Goal: Task Accomplishment & Management: Use online tool/utility

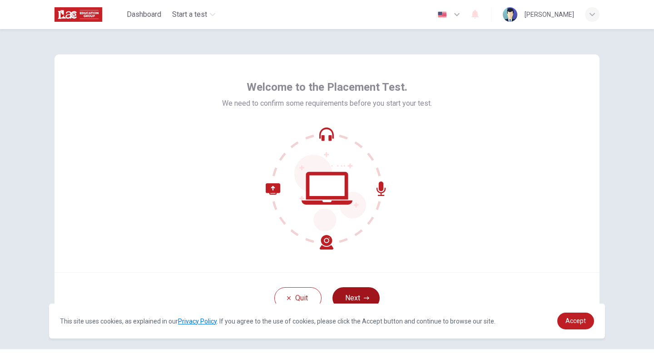
click at [362, 293] on button "Next" at bounding box center [355, 298] width 47 height 22
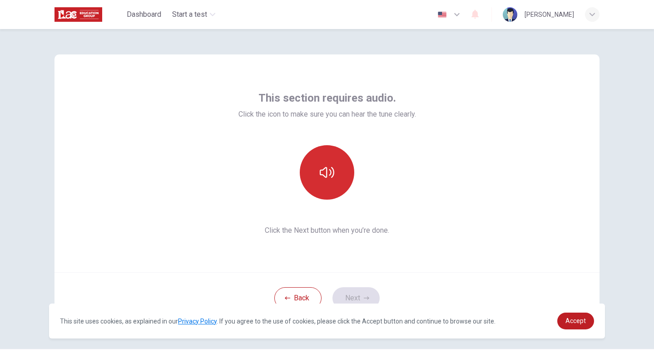
click at [332, 171] on icon "button" at bounding box center [327, 172] width 15 height 15
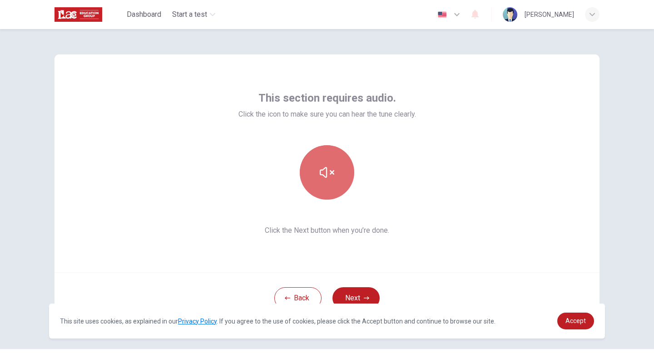
click at [329, 194] on button "button" at bounding box center [327, 172] width 54 height 54
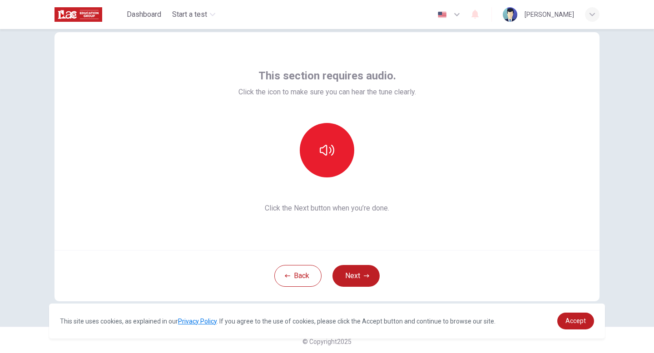
scroll to position [25, 0]
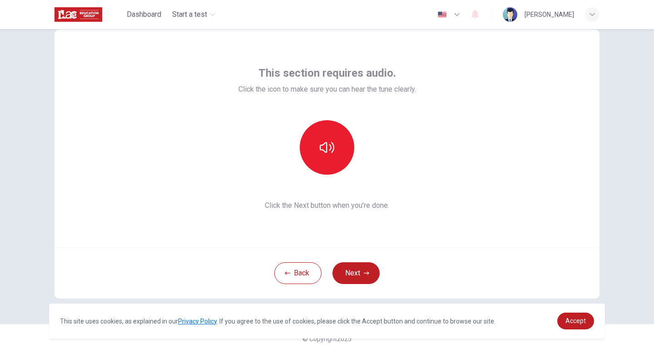
click at [478, 208] on div "This section requires audio. Click the icon to make sure you can hear the tune …" at bounding box center [326, 139] width 545 height 218
click at [364, 273] on icon "button" at bounding box center [366, 273] width 5 height 5
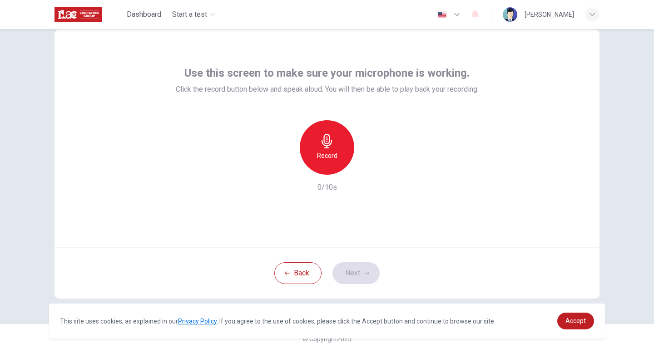
click at [324, 143] on icon "button" at bounding box center [326, 141] width 10 height 15
click at [326, 153] on h6 "Stop" at bounding box center [327, 155] width 14 height 11
click at [368, 172] on div "button" at bounding box center [368, 167] width 15 height 15
click at [359, 271] on button "Next" at bounding box center [355, 273] width 47 height 22
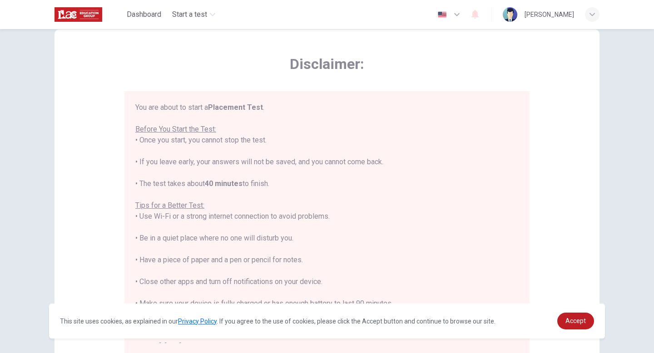
scroll to position [10, 0]
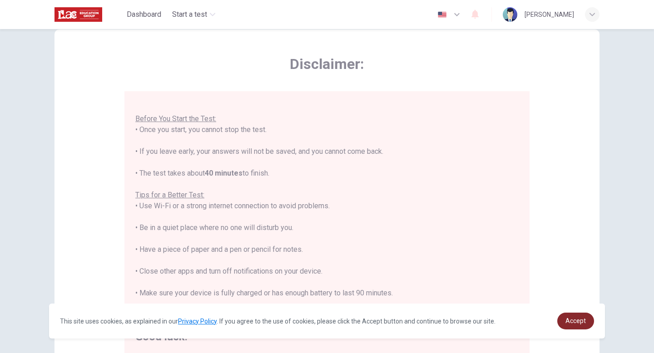
click at [570, 322] on span "Accept" at bounding box center [575, 320] width 20 height 7
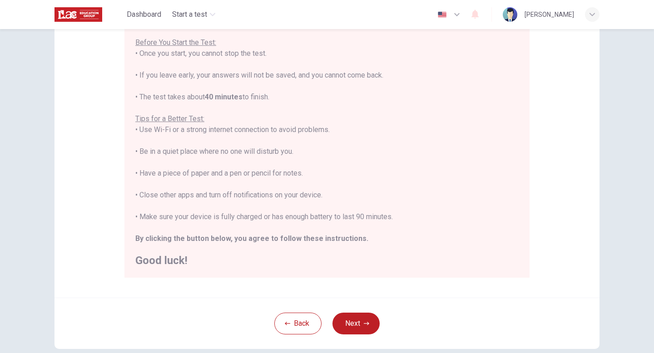
scroll to position [152, 0]
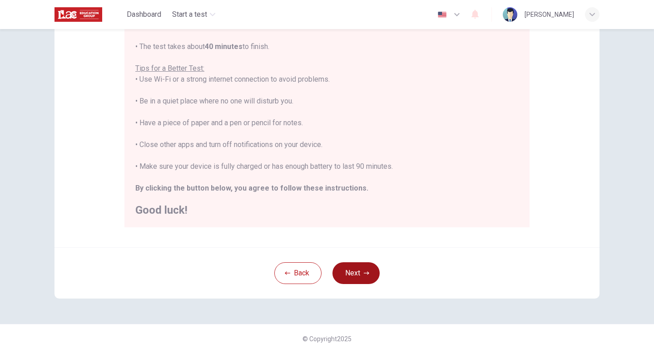
click at [361, 280] on button "Next" at bounding box center [355, 273] width 47 height 22
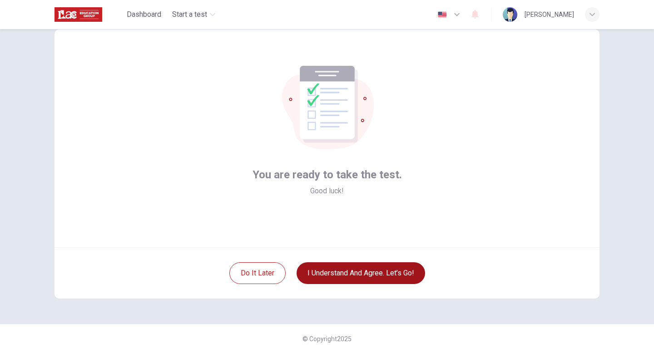
scroll to position [25, 0]
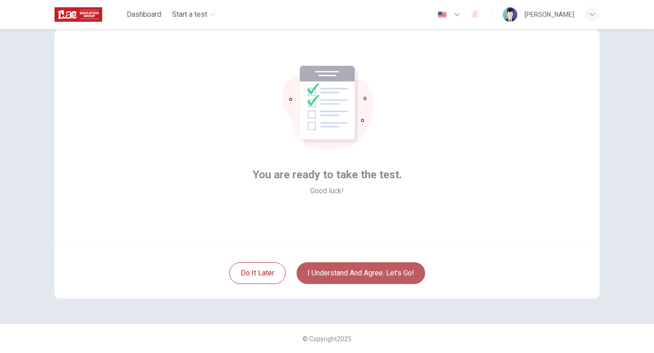
click at [371, 276] on button "I understand and agree. Let’s go!" at bounding box center [360, 273] width 128 height 22
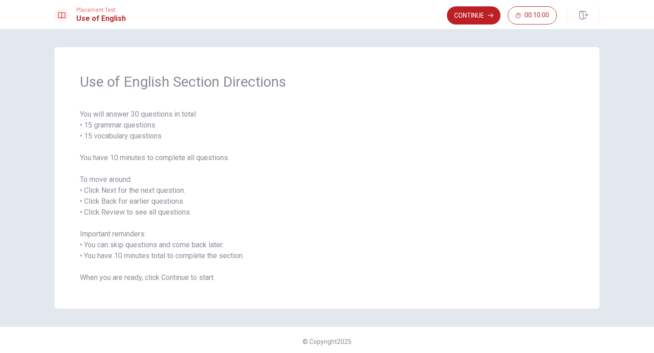
scroll to position [3, 0]
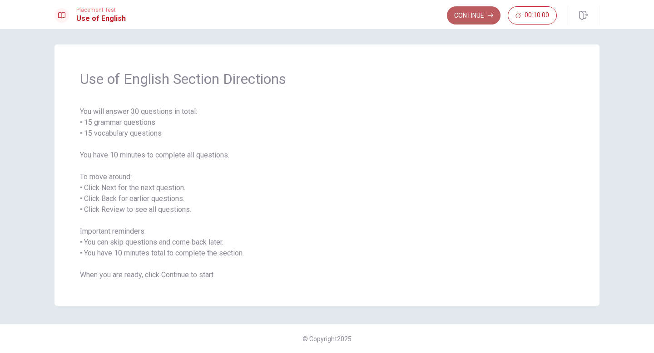
click at [482, 15] on button "Continue" at bounding box center [474, 15] width 54 height 18
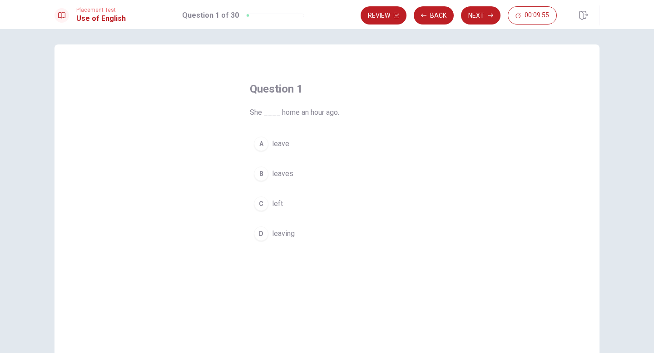
click at [272, 207] on span "left" at bounding box center [277, 203] width 11 height 11
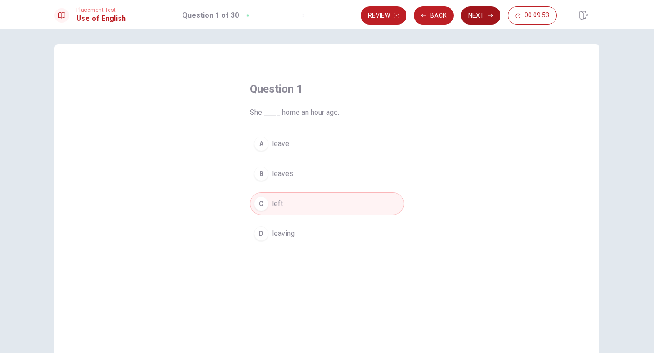
click at [475, 17] on button "Next" at bounding box center [480, 15] width 39 height 18
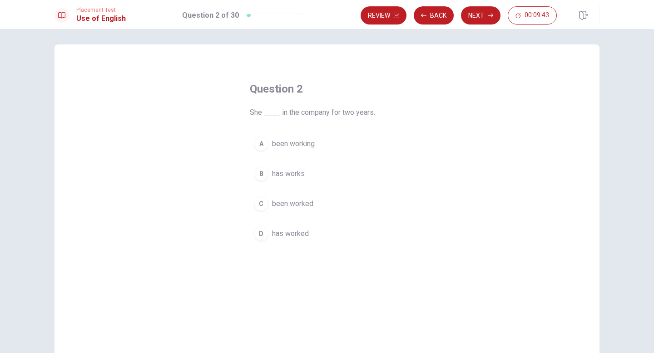
click at [303, 235] on span "has worked" at bounding box center [290, 233] width 37 height 11
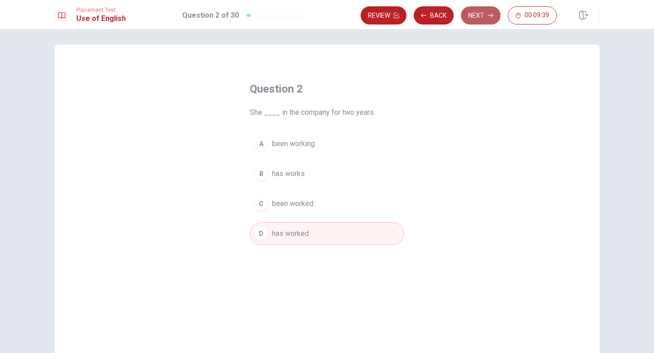
click at [487, 18] on button "Next" at bounding box center [480, 15] width 39 height 18
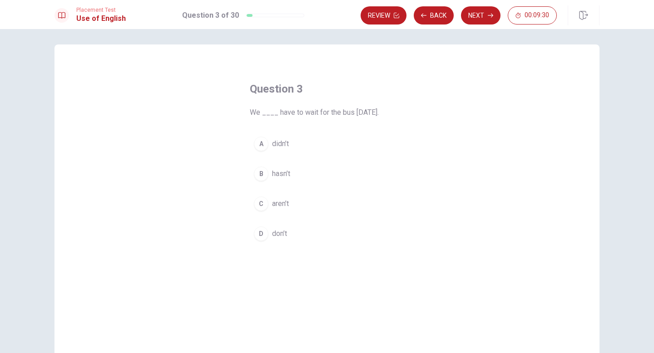
click at [284, 146] on span "didn’t" at bounding box center [280, 143] width 17 height 11
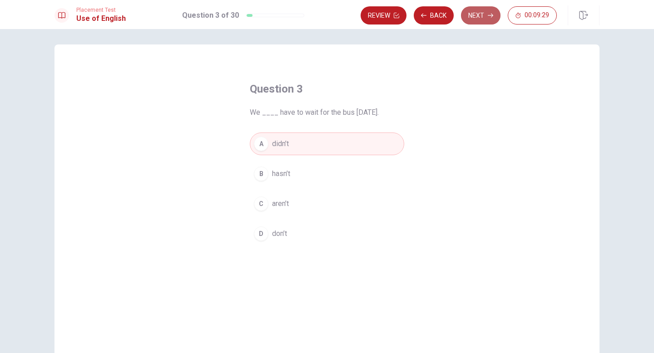
click at [476, 10] on button "Next" at bounding box center [480, 15] width 39 height 18
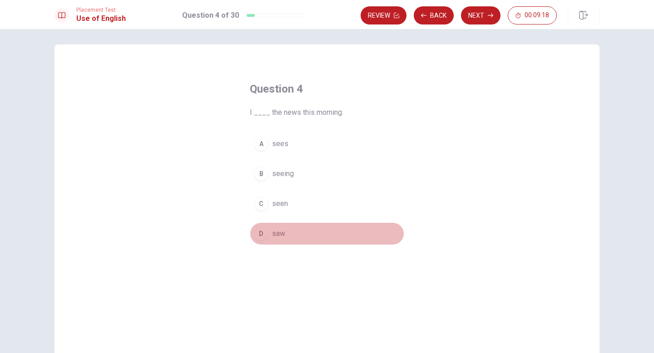
click at [281, 235] on span "saw" at bounding box center [278, 233] width 13 height 11
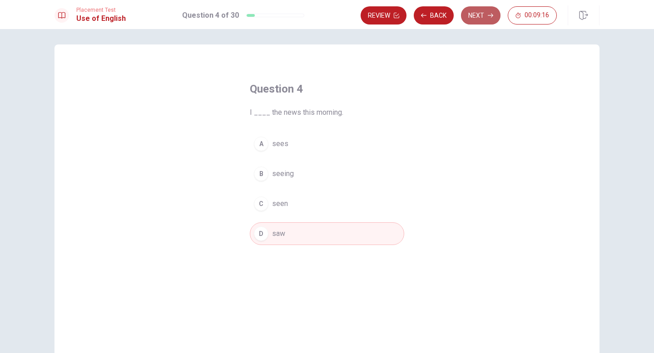
click at [482, 10] on button "Next" at bounding box center [480, 15] width 39 height 18
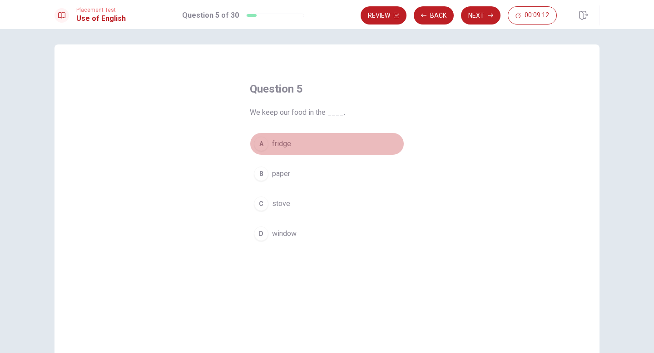
click at [281, 143] on span "fridge" at bounding box center [281, 143] width 19 height 11
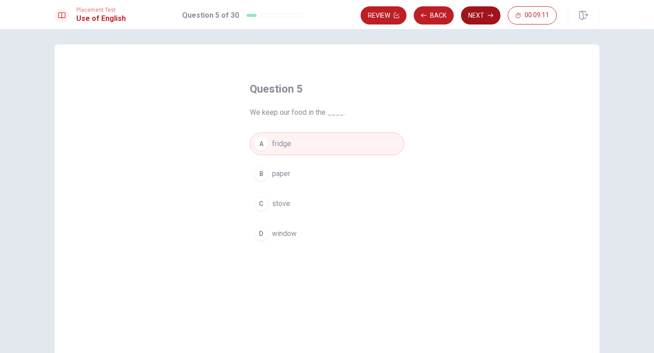
click at [487, 20] on button "Next" at bounding box center [480, 15] width 39 height 18
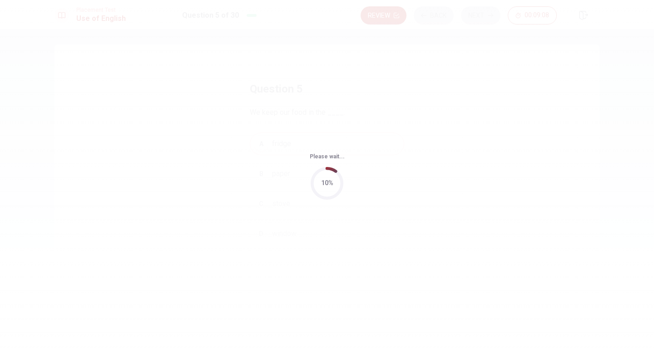
scroll to position [0, 0]
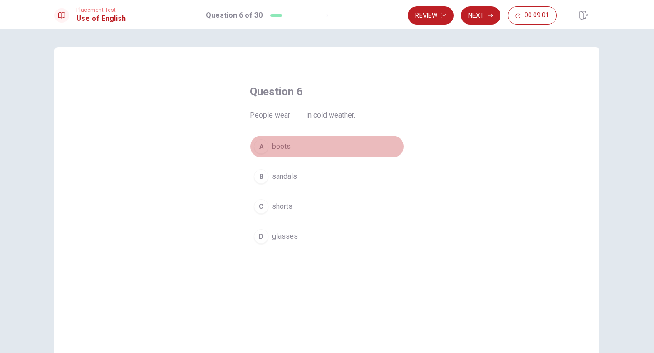
click at [281, 148] on span "boots" at bounding box center [281, 146] width 19 height 11
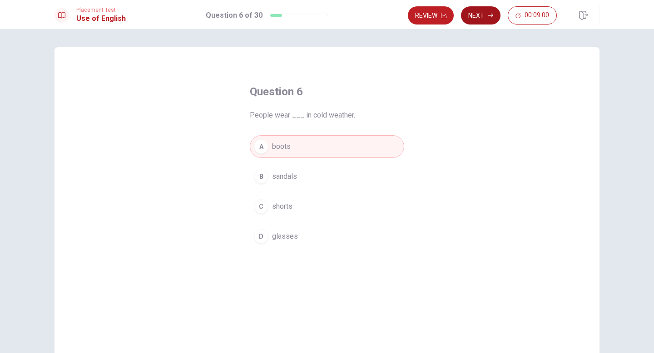
click at [486, 16] on button "Next" at bounding box center [480, 15] width 39 height 18
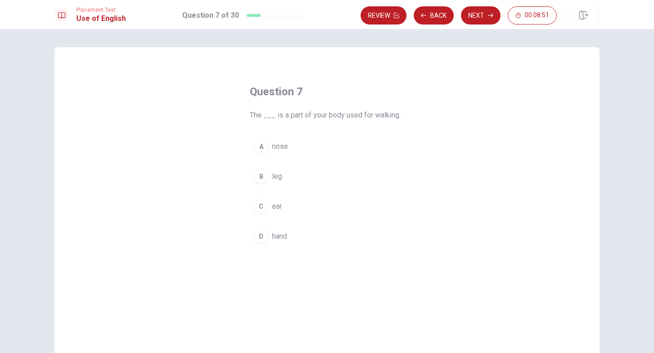
click at [283, 175] on button "B leg" at bounding box center [327, 176] width 154 height 23
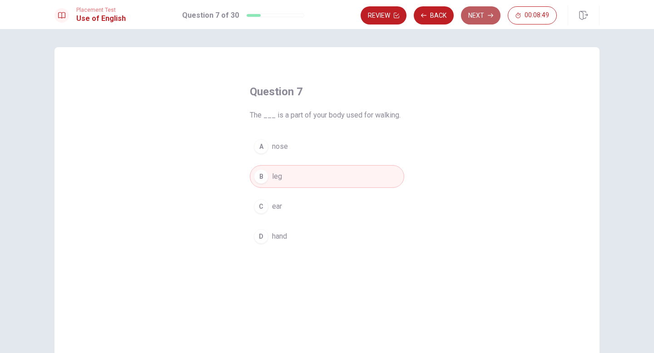
click at [478, 20] on button "Next" at bounding box center [480, 15] width 39 height 18
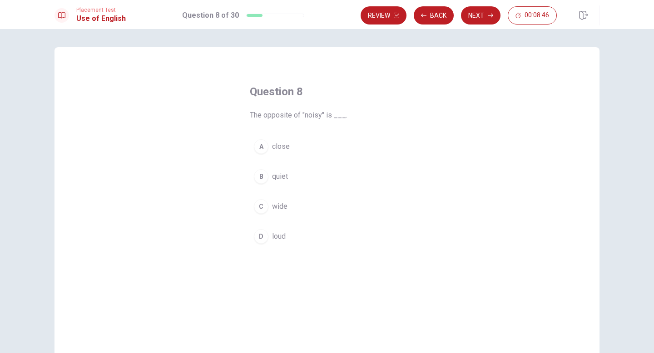
click at [281, 175] on span "quiet" at bounding box center [280, 176] width 16 height 11
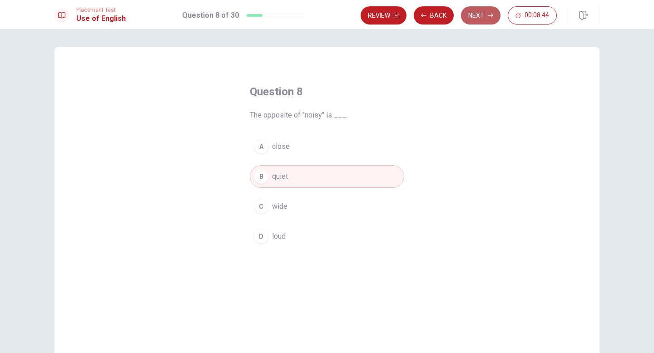
click at [482, 15] on button "Next" at bounding box center [480, 15] width 39 height 18
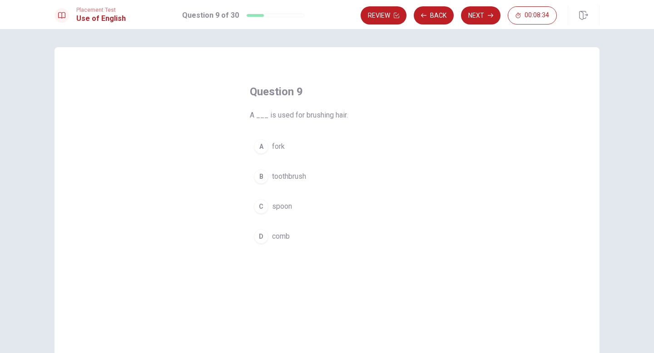
click at [286, 236] on span "comb" at bounding box center [281, 236] width 18 height 11
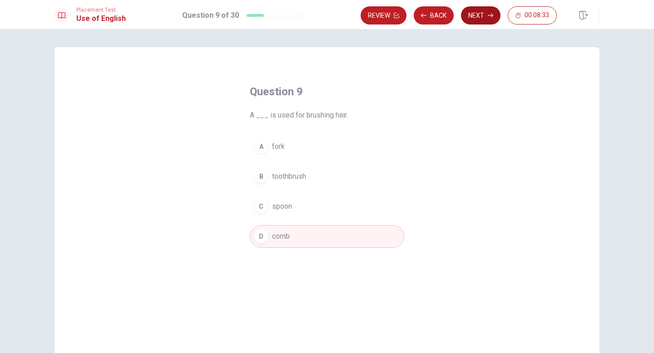
click at [481, 14] on button "Next" at bounding box center [480, 15] width 39 height 18
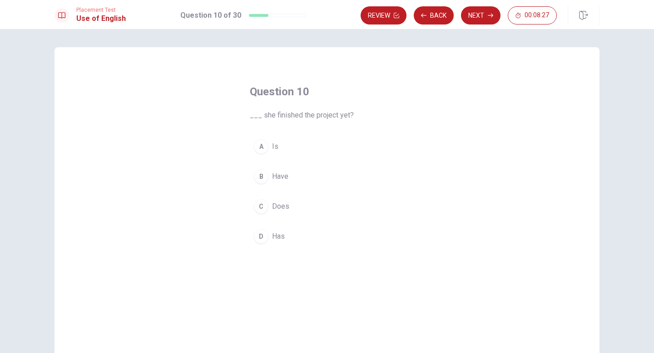
click at [275, 241] on span "Has" at bounding box center [278, 236] width 13 height 11
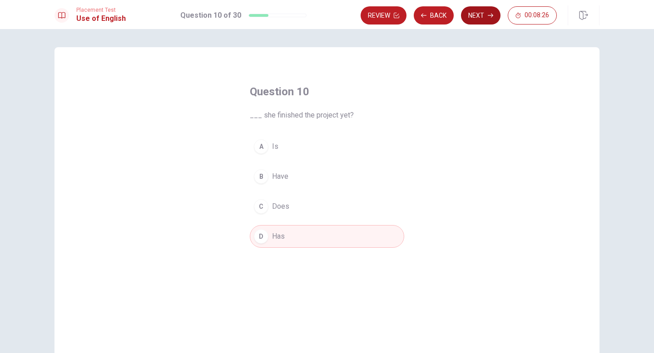
click at [478, 11] on button "Next" at bounding box center [480, 15] width 39 height 18
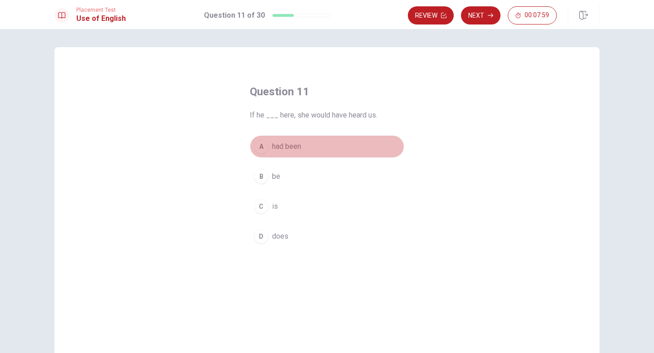
click at [308, 149] on button "A had been" at bounding box center [327, 146] width 154 height 23
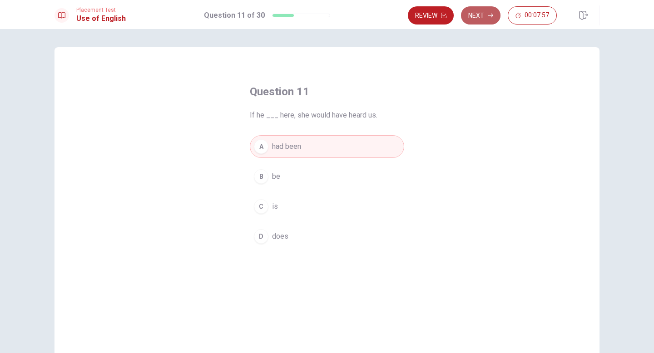
click at [485, 17] on button "Next" at bounding box center [480, 15] width 39 height 18
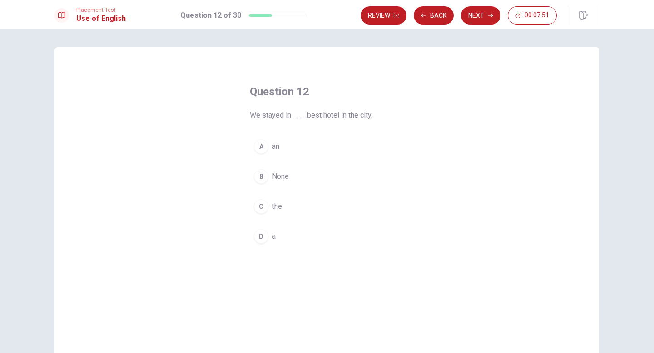
click at [278, 208] on span "the" at bounding box center [277, 206] width 10 height 11
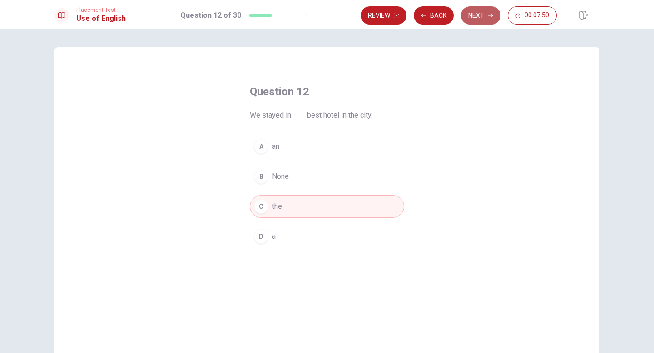
click at [480, 20] on button "Next" at bounding box center [480, 15] width 39 height 18
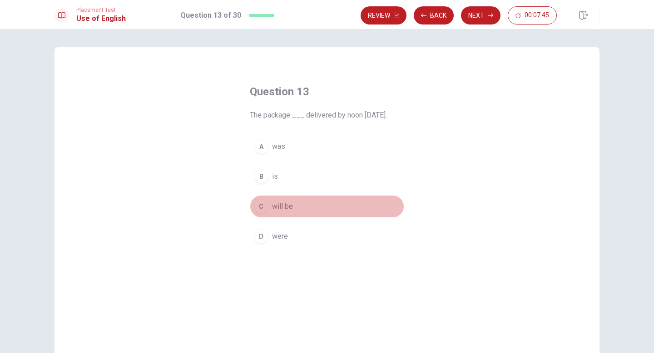
click at [279, 205] on span "will be" at bounding box center [282, 206] width 21 height 11
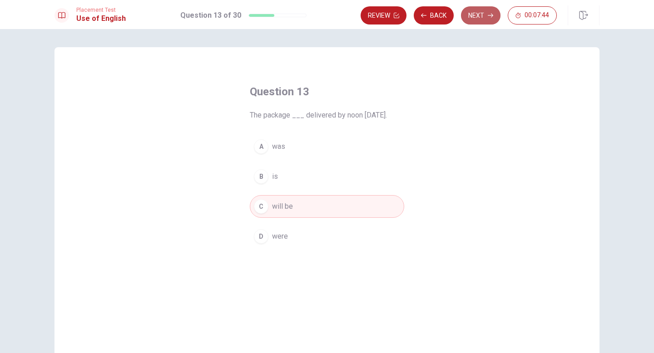
click at [472, 15] on button "Next" at bounding box center [480, 15] width 39 height 18
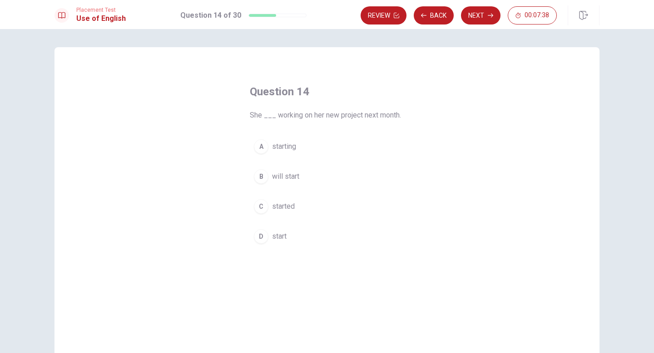
click at [290, 176] on span "will start" at bounding box center [285, 176] width 27 height 11
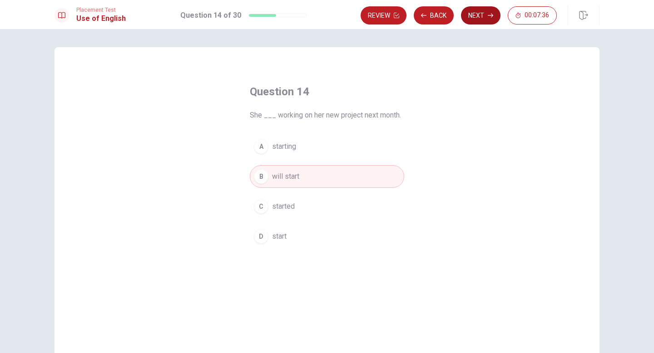
click at [480, 15] on button "Next" at bounding box center [480, 15] width 39 height 18
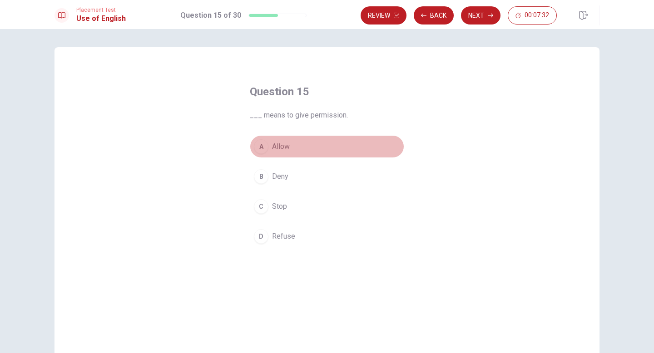
click at [278, 148] on span "Allow" at bounding box center [281, 146] width 18 height 11
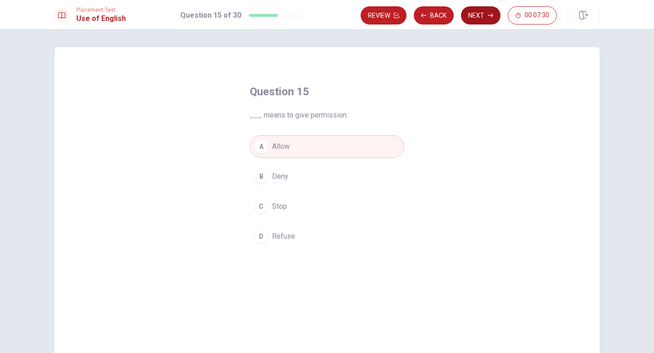
click at [470, 13] on button "Next" at bounding box center [480, 15] width 39 height 18
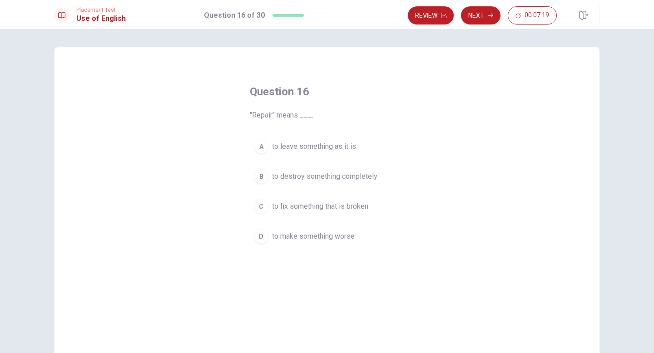
click at [361, 212] on button "C to fix something that is broken" at bounding box center [327, 206] width 154 height 23
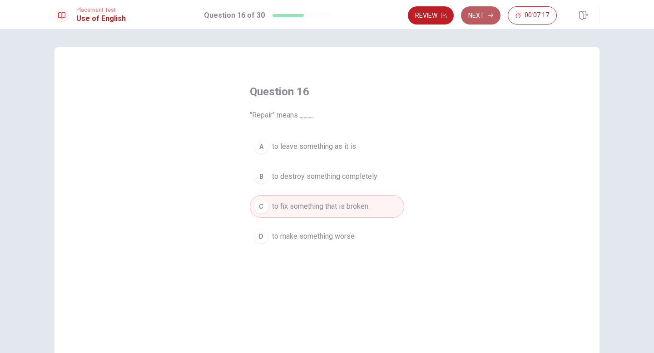
click at [484, 15] on button "Next" at bounding box center [480, 15] width 39 height 18
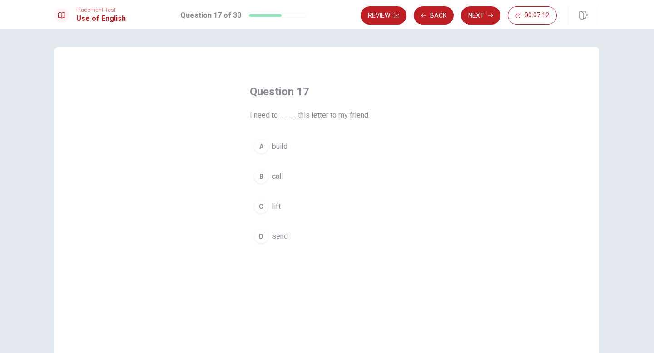
click at [286, 239] on span "send" at bounding box center [280, 236] width 16 height 11
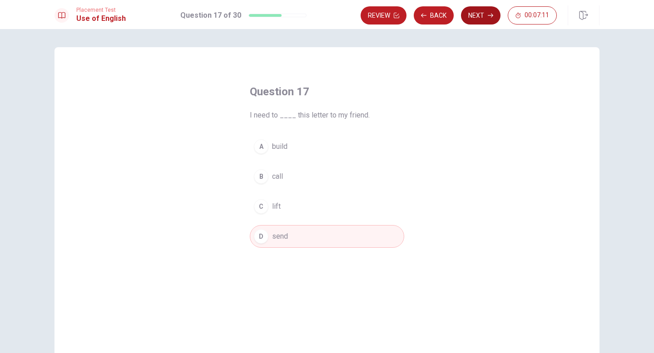
click at [482, 15] on button "Next" at bounding box center [480, 15] width 39 height 18
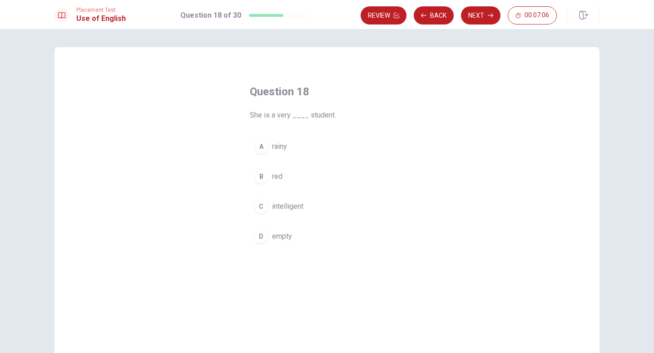
click at [288, 205] on span "intelligent" at bounding box center [287, 206] width 31 height 11
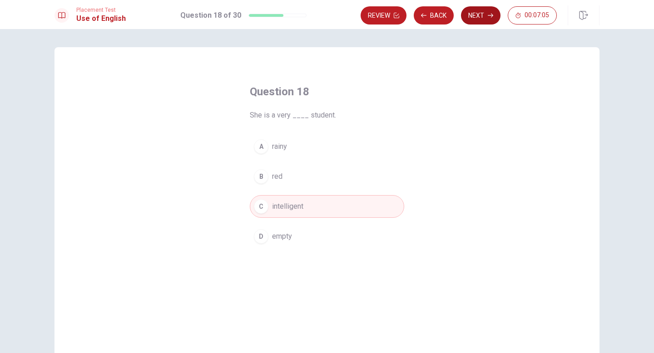
click at [471, 11] on button "Next" at bounding box center [480, 15] width 39 height 18
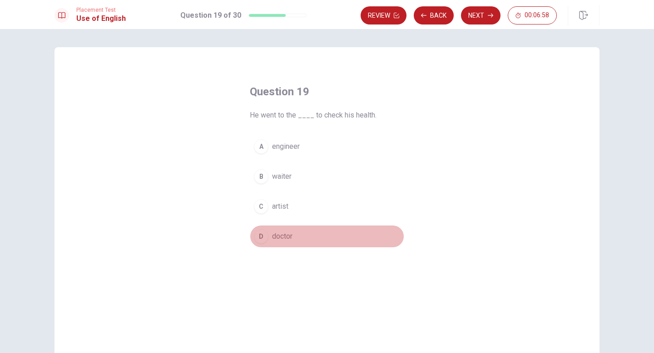
click at [287, 237] on span "doctor" at bounding box center [282, 236] width 20 height 11
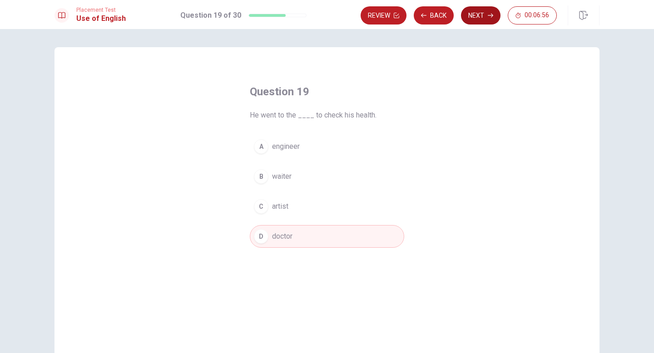
click at [475, 15] on button "Next" at bounding box center [480, 15] width 39 height 18
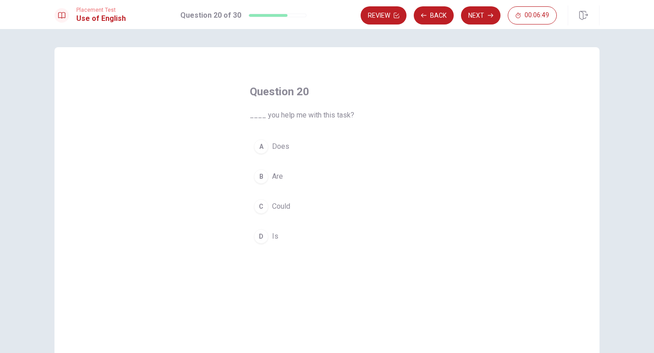
click at [282, 201] on span "Could" at bounding box center [281, 206] width 18 height 11
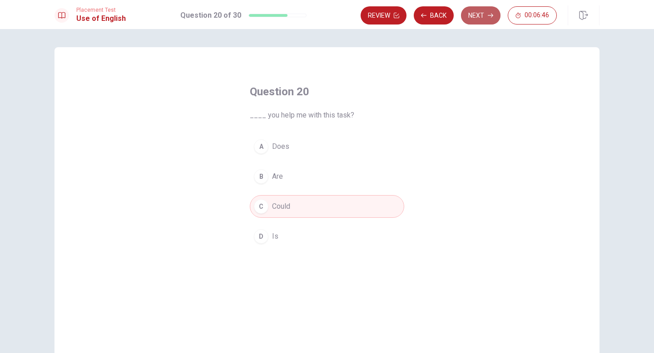
click at [486, 12] on button "Next" at bounding box center [480, 15] width 39 height 18
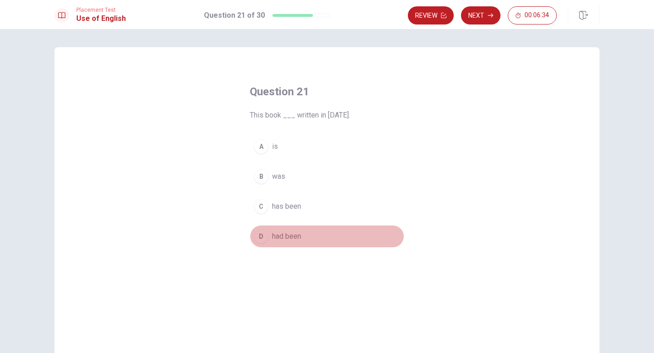
click at [296, 236] on span "had been" at bounding box center [286, 236] width 29 height 11
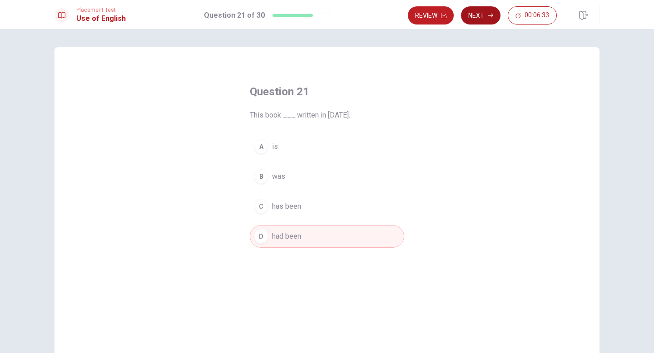
click at [484, 15] on button "Next" at bounding box center [480, 15] width 39 height 18
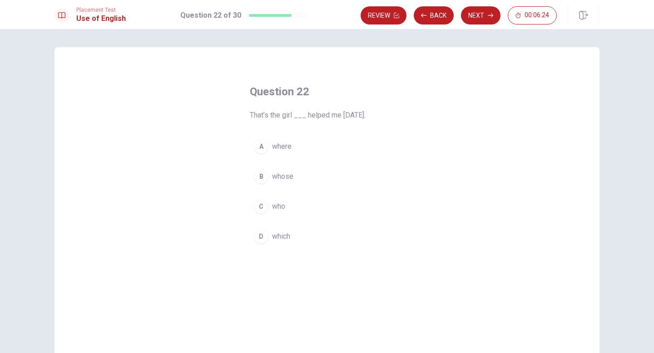
click at [274, 205] on span "who" at bounding box center [278, 206] width 13 height 11
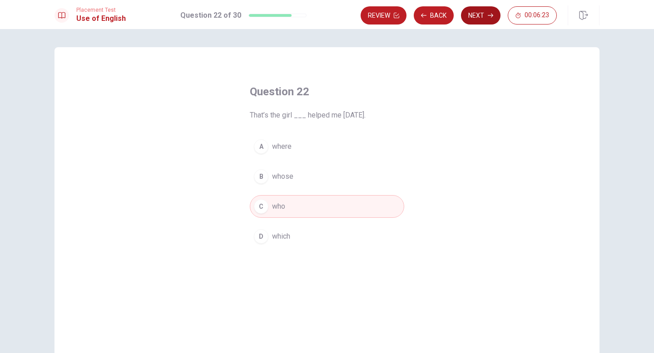
click at [473, 21] on button "Next" at bounding box center [480, 15] width 39 height 18
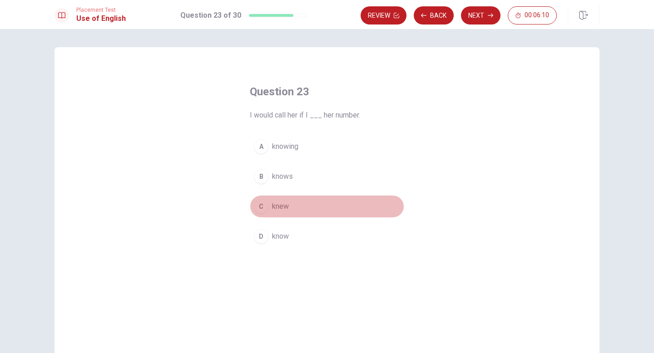
click at [275, 213] on button "C knew" at bounding box center [327, 206] width 154 height 23
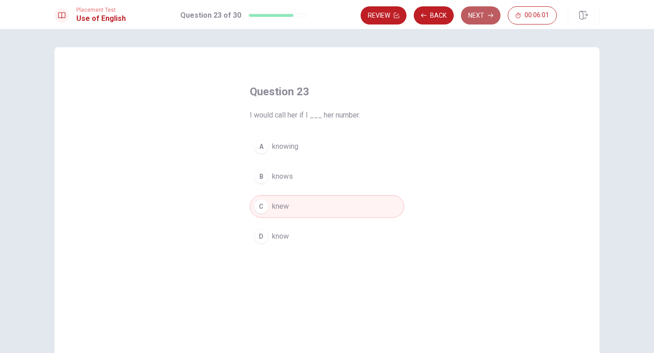
click at [480, 16] on button "Next" at bounding box center [480, 15] width 39 height 18
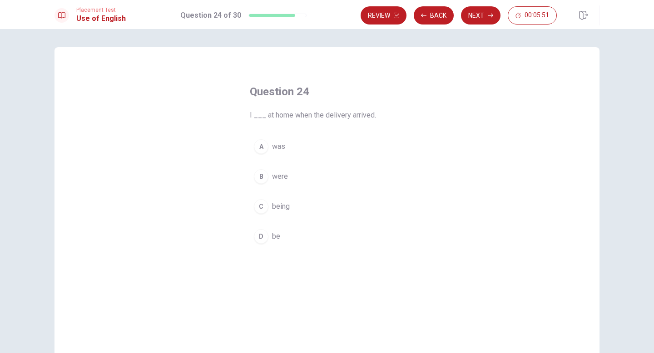
click at [279, 181] on span "were" at bounding box center [280, 176] width 16 height 11
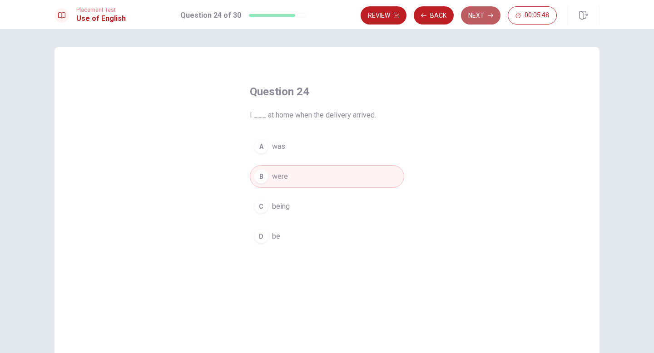
click at [478, 16] on button "Next" at bounding box center [480, 15] width 39 height 18
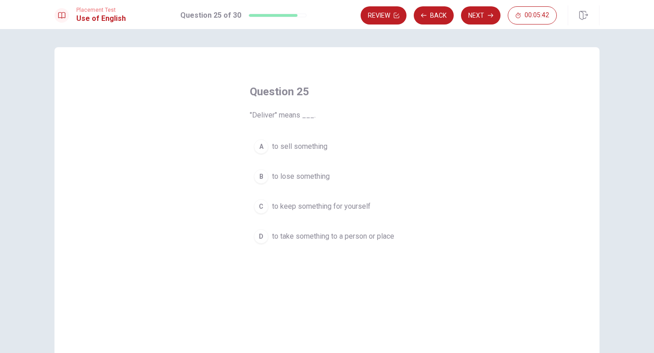
click at [360, 237] on span "to take something to a person or place" at bounding box center [333, 236] width 122 height 11
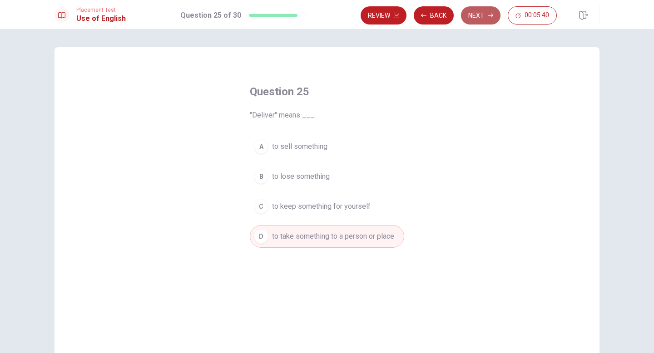
click at [492, 14] on icon "button" at bounding box center [490, 15] width 5 height 5
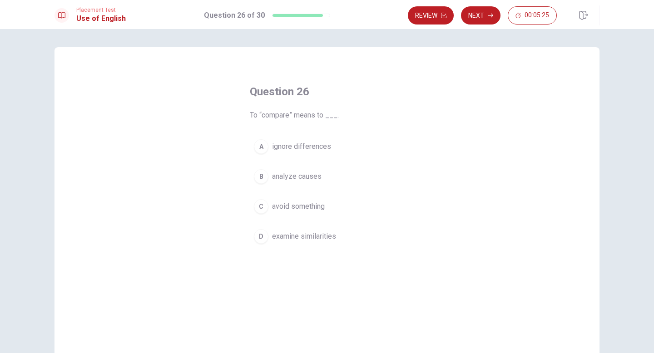
click at [327, 237] on span "examine similarities" at bounding box center [304, 236] width 64 height 11
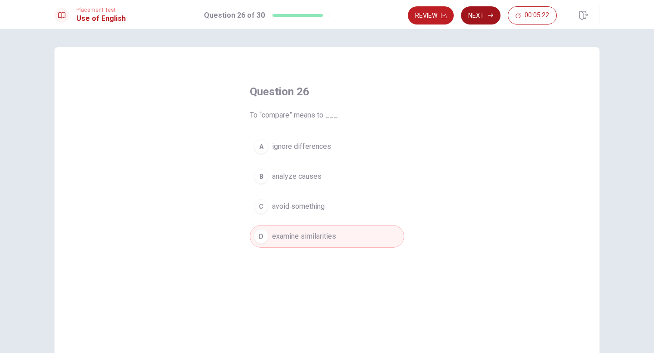
click at [478, 21] on button "Next" at bounding box center [480, 15] width 39 height 18
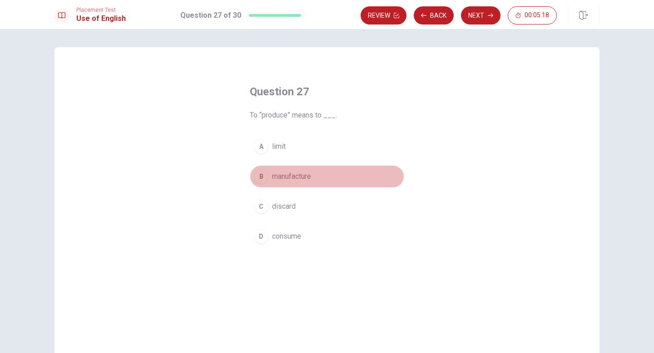
click at [302, 177] on span "manufacture" at bounding box center [291, 176] width 39 height 11
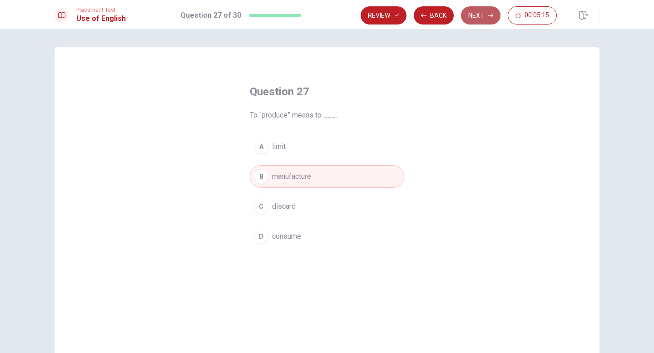
click at [482, 18] on button "Next" at bounding box center [480, 15] width 39 height 18
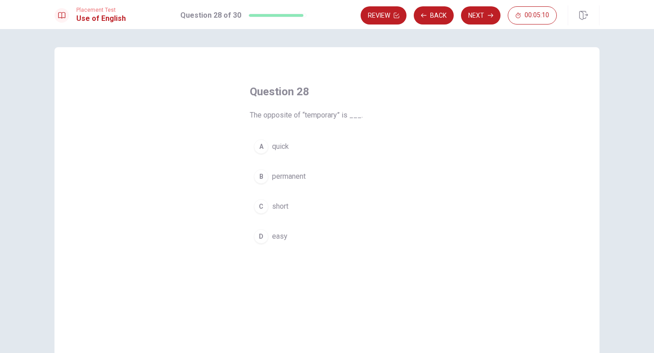
click at [287, 177] on span "permanent" at bounding box center [289, 176] width 34 height 11
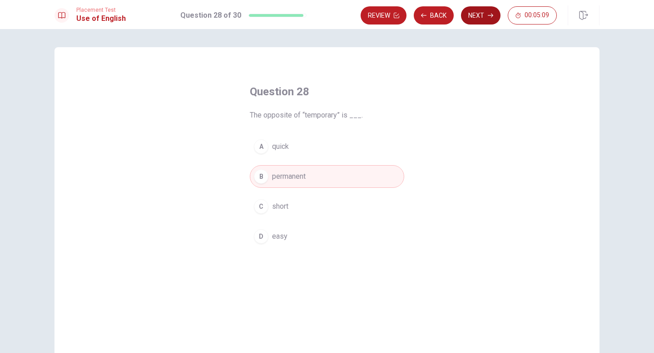
click at [491, 15] on icon "button" at bounding box center [490, 16] width 5 height 4
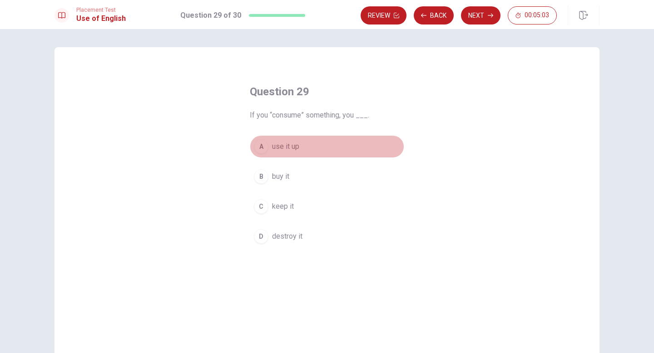
click at [294, 143] on span "use it up" at bounding box center [285, 146] width 27 height 11
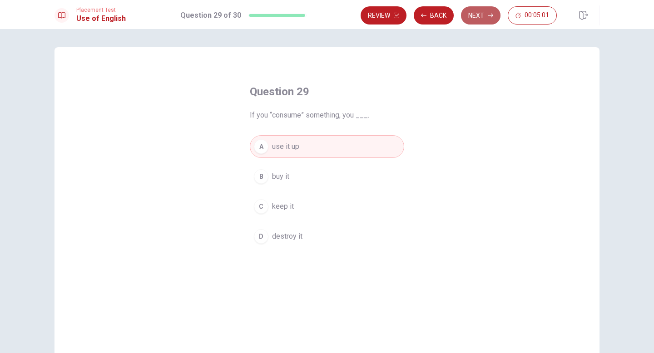
click at [481, 21] on button "Next" at bounding box center [480, 15] width 39 height 18
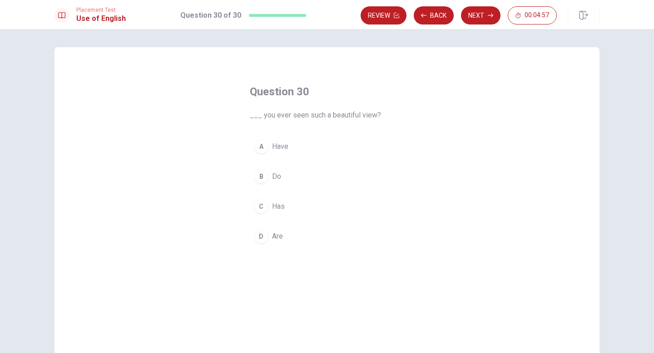
click at [281, 145] on span "Have" at bounding box center [280, 146] width 16 height 11
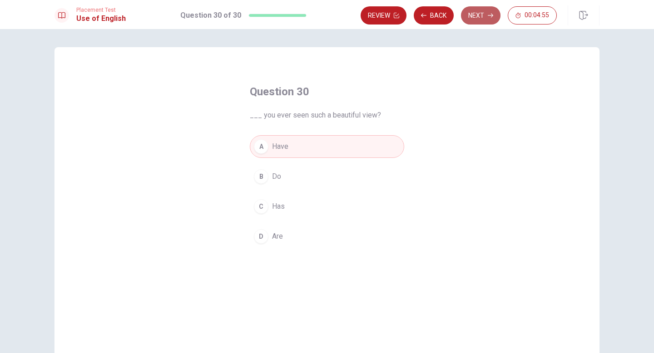
click at [476, 17] on button "Next" at bounding box center [480, 15] width 39 height 18
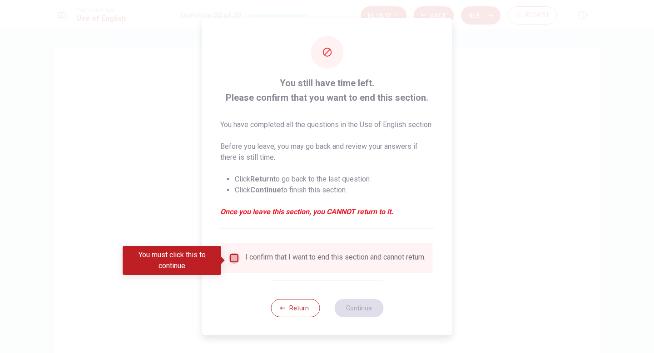
click at [235, 261] on input "You must click this to continue" at bounding box center [234, 258] width 11 height 11
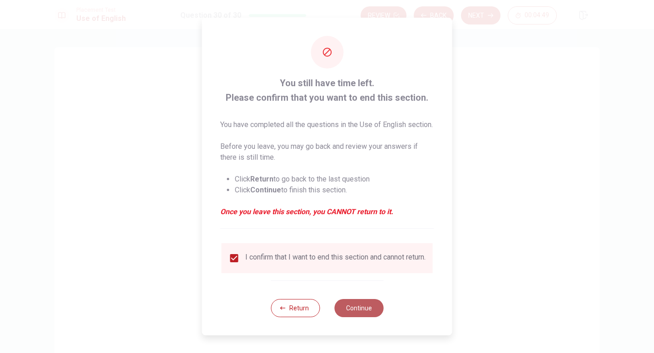
click at [365, 314] on button "Continue" at bounding box center [358, 308] width 49 height 18
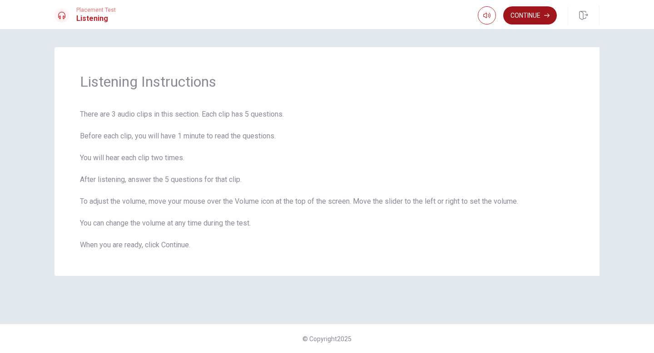
click at [532, 15] on button "Continue" at bounding box center [530, 15] width 54 height 18
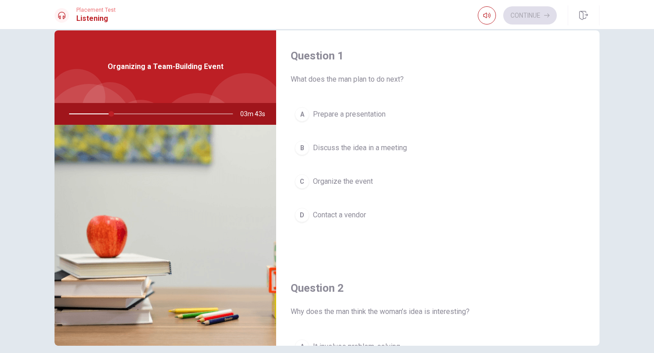
scroll to position [16, 0]
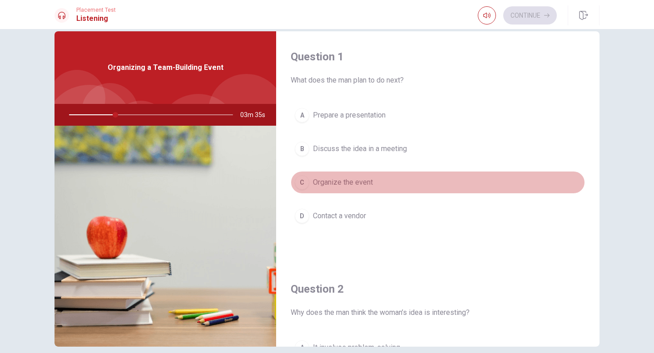
click at [356, 189] on button "C Organize the event" at bounding box center [438, 182] width 294 height 23
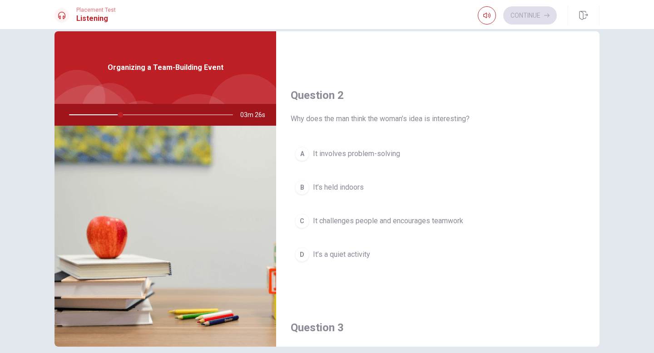
scroll to position [212, 0]
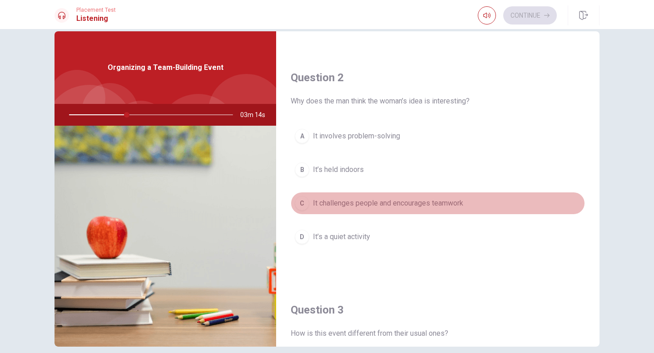
click at [374, 206] on span "It challenges people and encourages teamwork" at bounding box center [388, 203] width 150 height 11
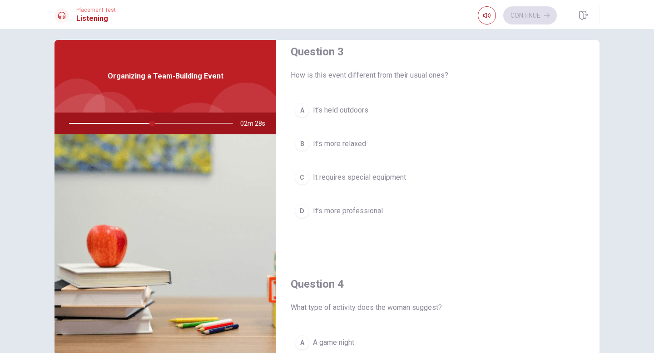
scroll to position [474, 0]
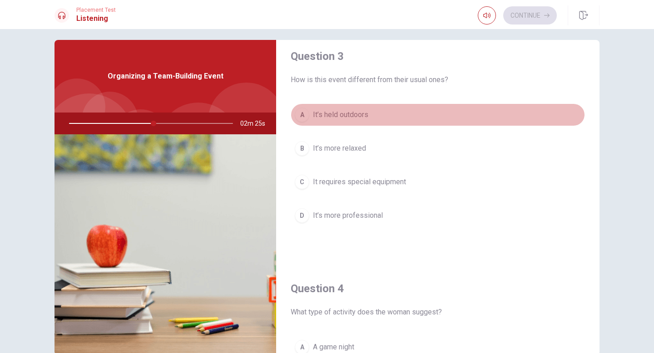
click at [328, 119] on span "It’s held outdoors" at bounding box center [340, 114] width 55 height 11
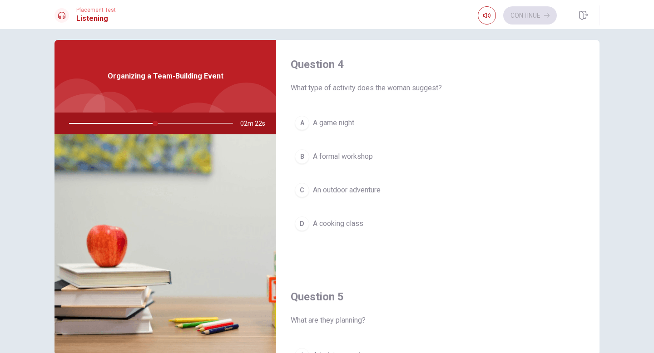
scroll to position [700, 0]
click at [373, 188] on span "An outdoor adventure" at bounding box center [347, 188] width 68 height 11
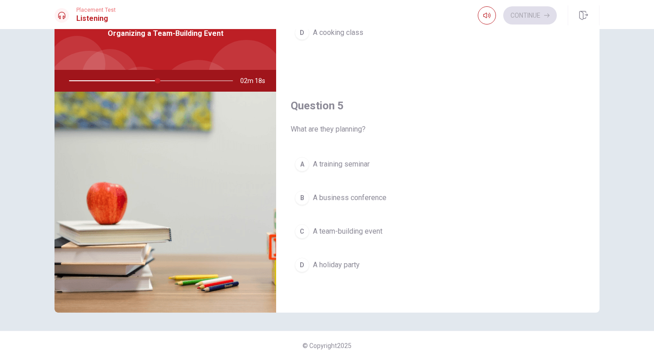
scroll to position [57, 0]
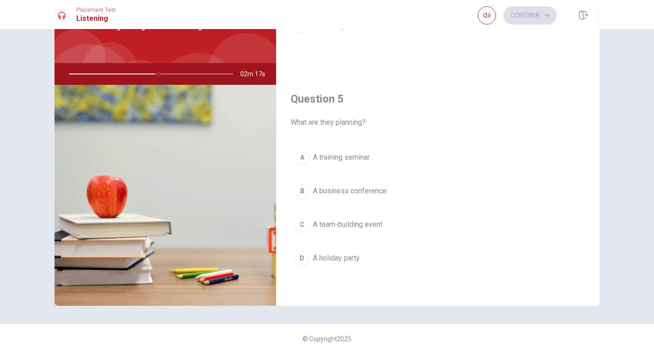
click at [371, 227] on span "A team-building event" at bounding box center [347, 224] width 69 height 11
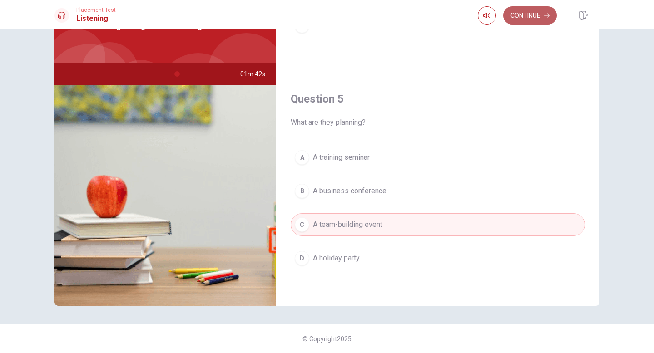
click at [536, 16] on button "Continue" at bounding box center [530, 15] width 54 height 18
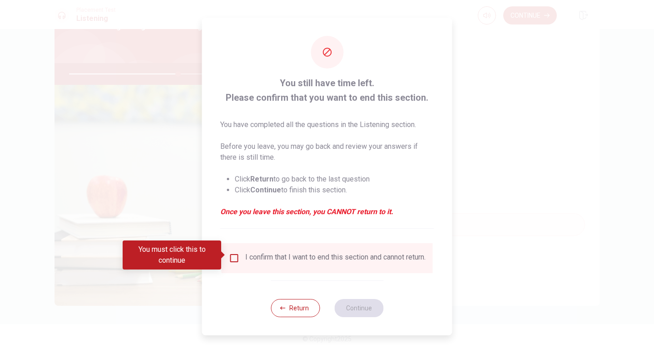
click at [227, 256] on div "You must click this to continue" at bounding box center [175, 255] width 105 height 29
click at [229, 256] on input "You must click this to continue" at bounding box center [234, 258] width 11 height 11
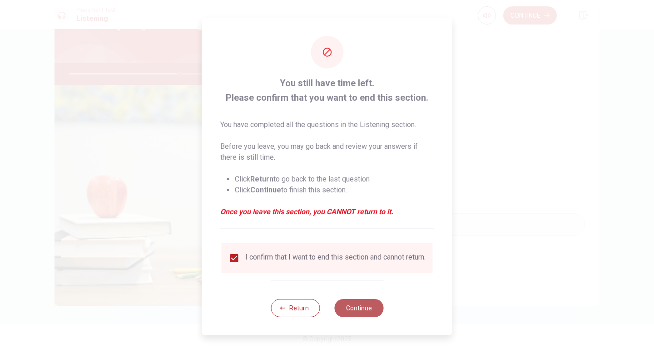
click at [356, 313] on button "Continue" at bounding box center [358, 308] width 49 height 18
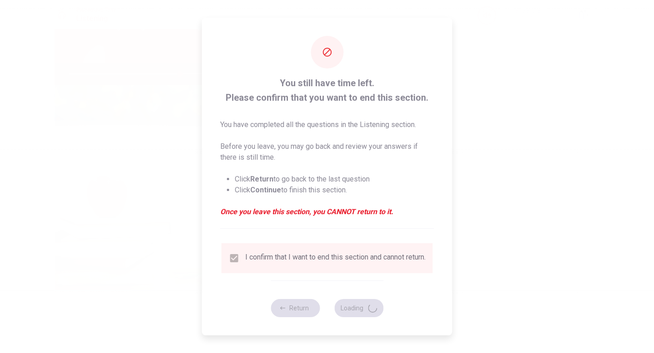
type input "68"
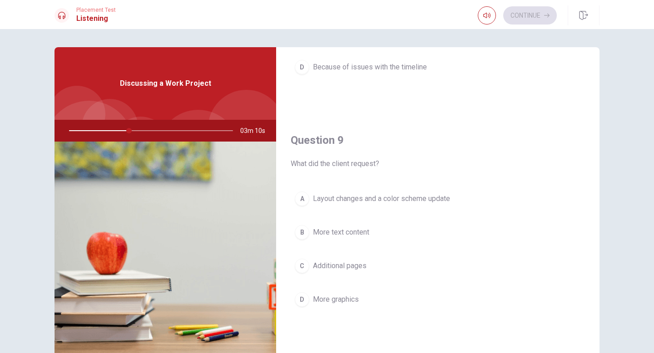
scroll to position [697, 0]
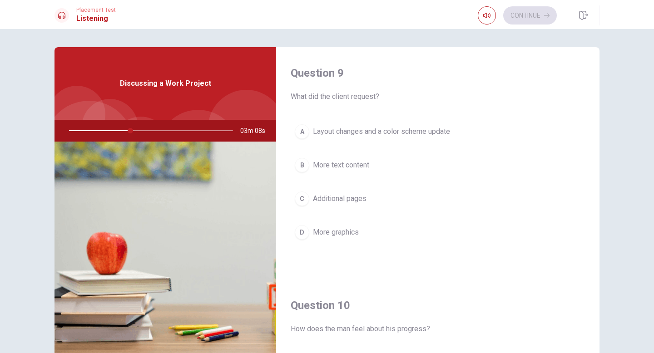
click at [428, 135] on span "Layout changes and a color scheme update" at bounding box center [381, 131] width 137 height 11
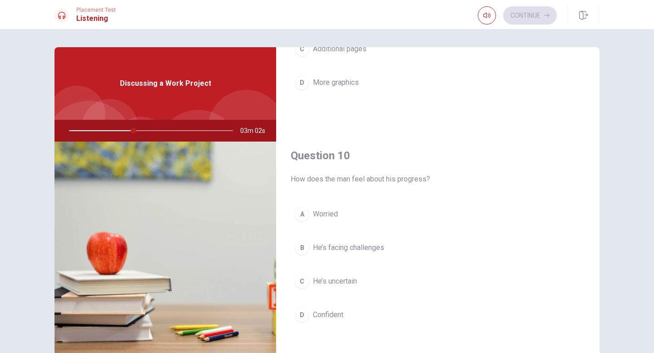
scroll to position [0, 0]
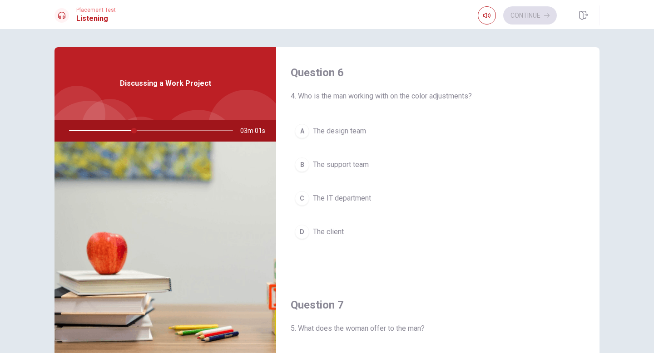
click at [344, 137] on button "A The design team" at bounding box center [438, 131] width 294 height 23
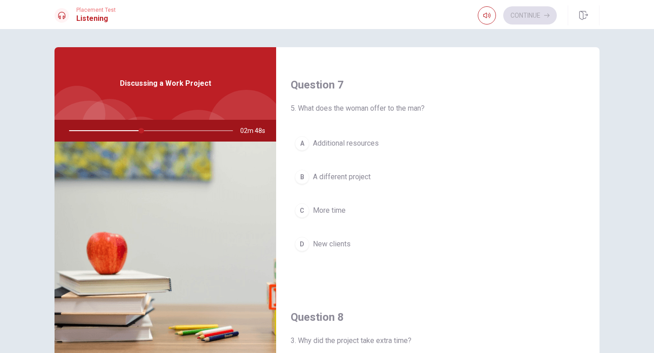
scroll to position [243, 0]
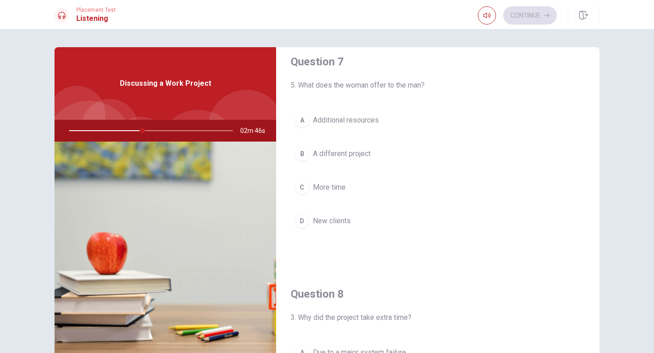
click at [370, 119] on span "Additional resources" at bounding box center [346, 120] width 66 height 11
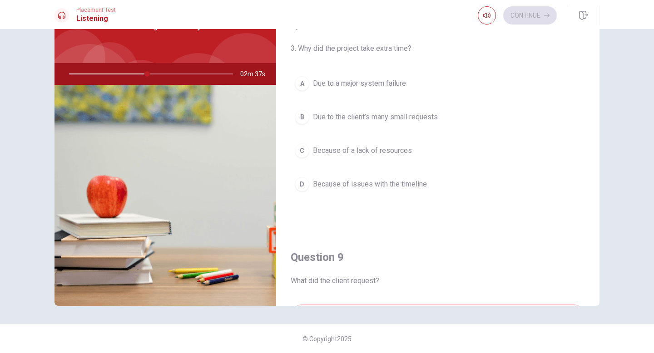
scroll to position [455, 0]
click at [408, 114] on span "Due to the client’s many small requests" at bounding box center [375, 118] width 125 height 11
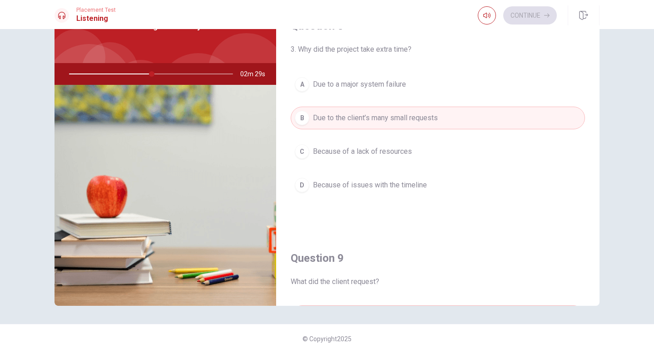
scroll to position [847, 0]
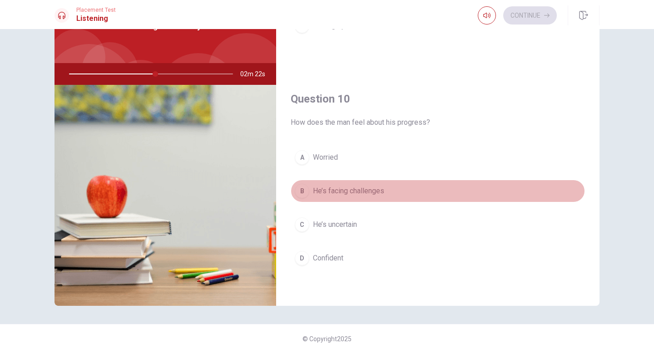
click at [370, 193] on span "He’s facing challenges" at bounding box center [348, 191] width 71 height 11
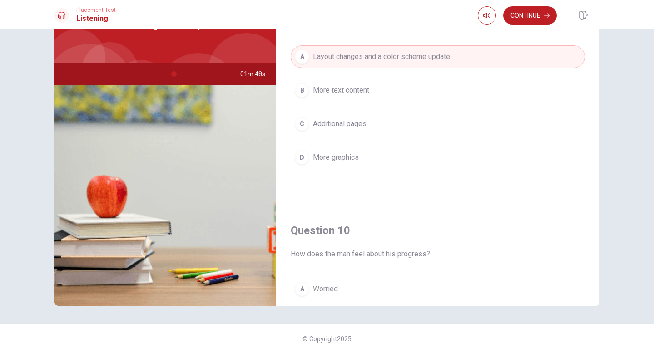
scroll to position [763, 0]
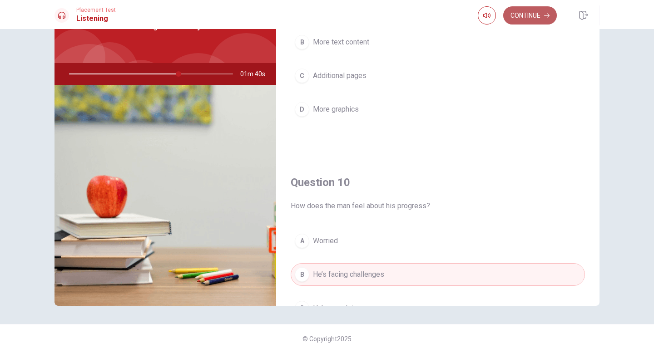
click at [535, 17] on button "Continue" at bounding box center [530, 15] width 54 height 18
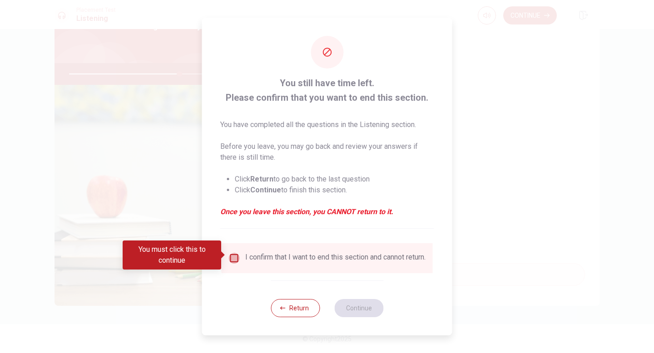
click at [235, 256] on input "You must click this to continue" at bounding box center [234, 258] width 11 height 11
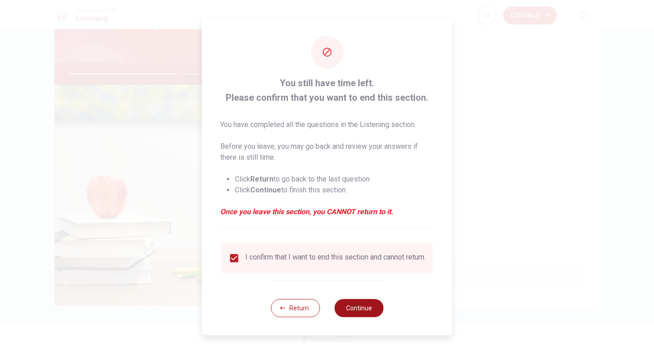
click at [358, 307] on button "Continue" at bounding box center [358, 308] width 49 height 18
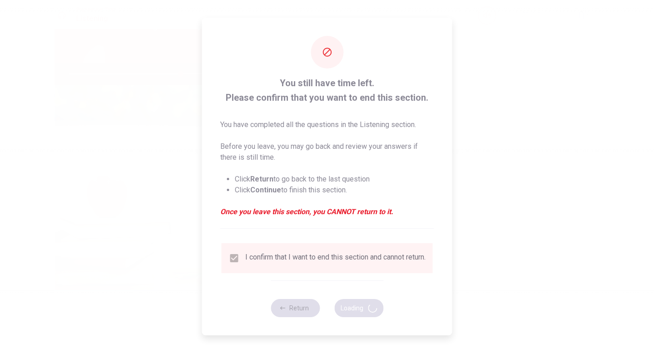
type input "68"
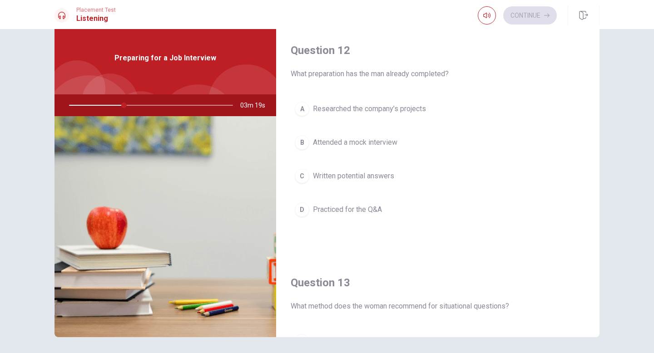
scroll to position [231, 0]
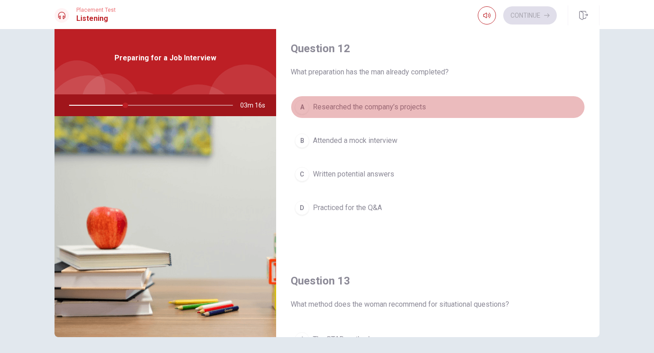
click at [391, 108] on span "Researched the company’s projects" at bounding box center [369, 107] width 113 height 11
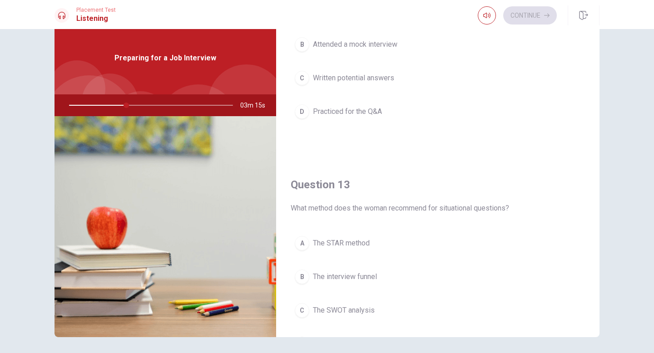
scroll to position [417, 0]
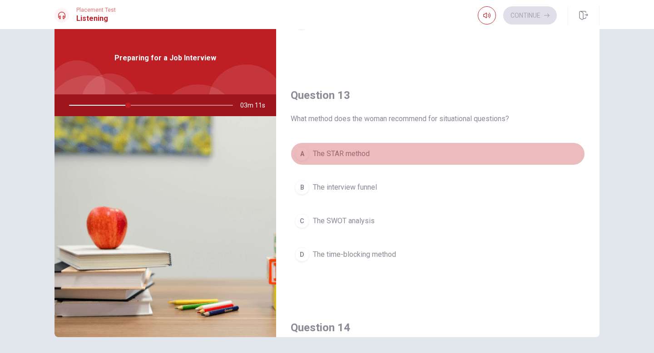
click at [348, 157] on span "The STAR method" at bounding box center [341, 153] width 57 height 11
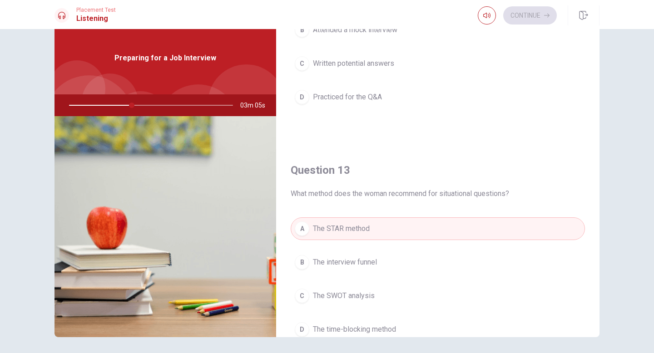
scroll to position [0, 0]
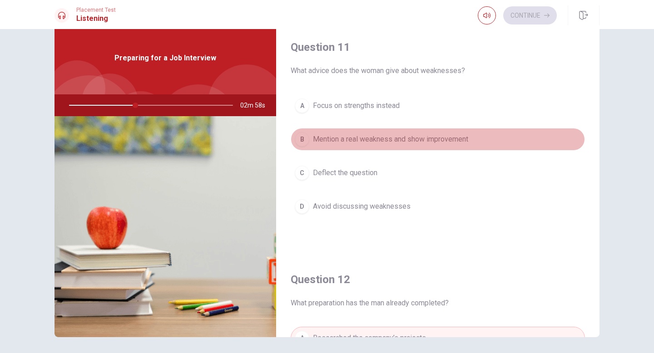
click at [414, 139] on span "Mention a real weakness and show improvement" at bounding box center [390, 139] width 155 height 11
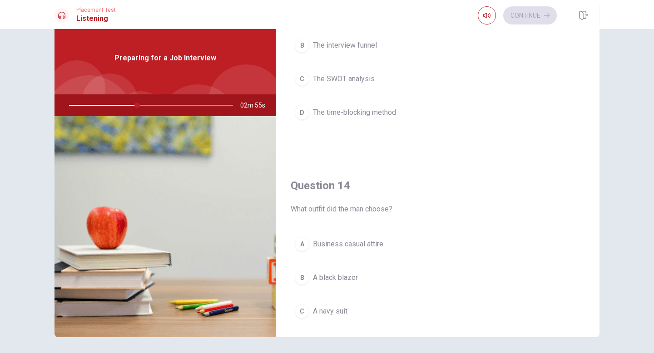
scroll to position [749, 0]
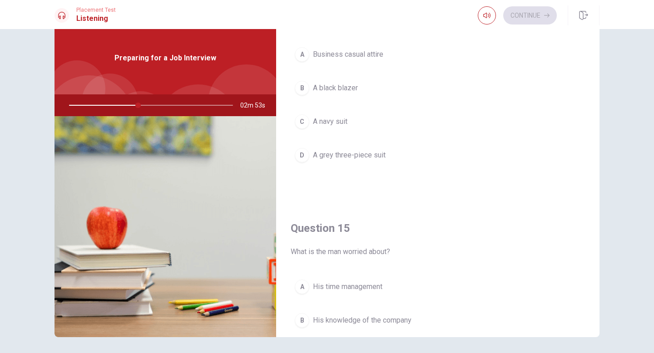
click at [329, 124] on span "A navy suit" at bounding box center [330, 121] width 35 height 11
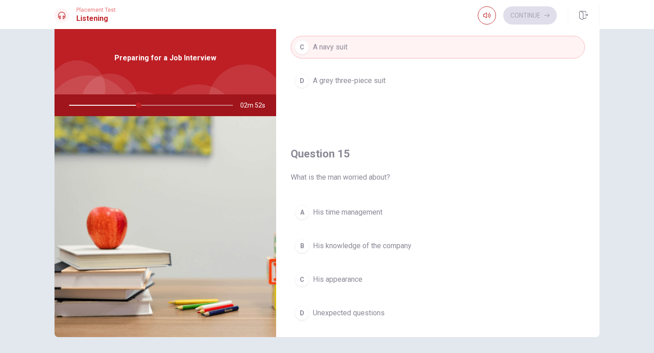
scroll to position [847, 0]
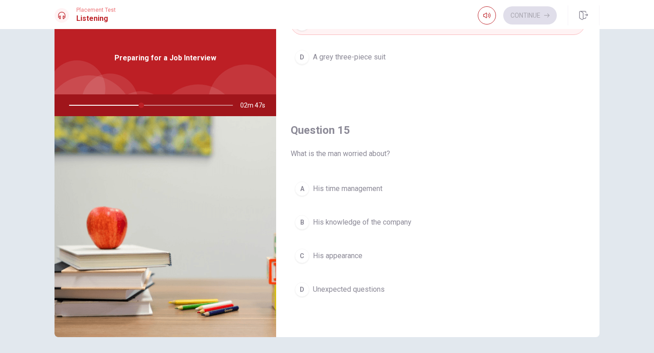
click at [368, 293] on span "Unexpected questions" at bounding box center [349, 289] width 72 height 11
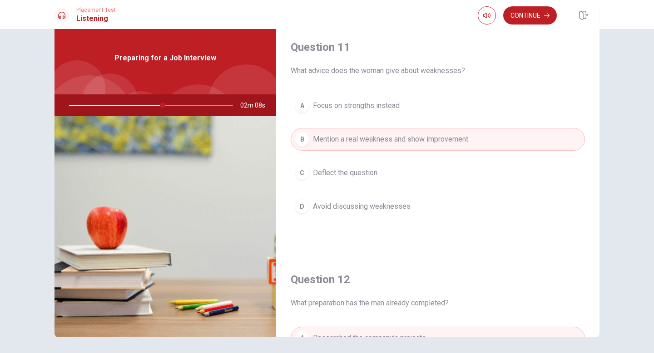
scroll to position [25, 0]
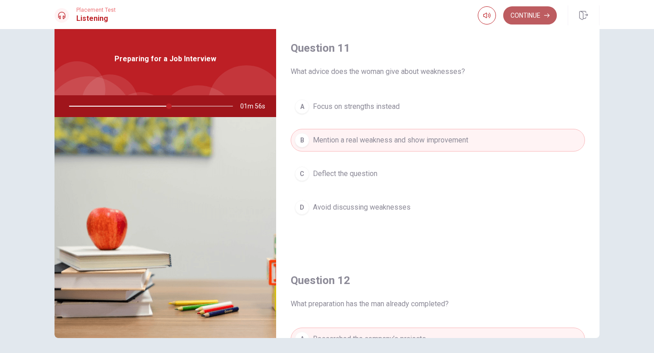
click at [532, 14] on button "Continue" at bounding box center [530, 15] width 54 height 18
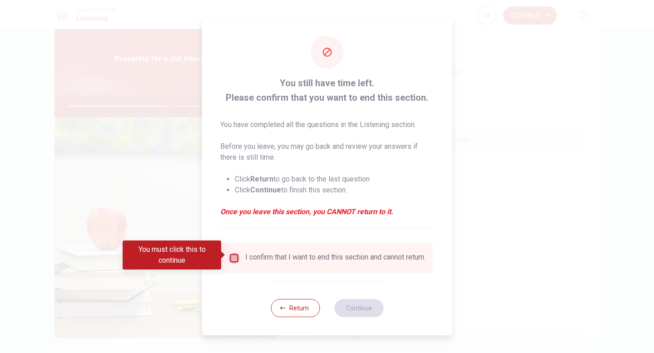
click at [234, 259] on input "You must click this to continue" at bounding box center [234, 258] width 11 height 11
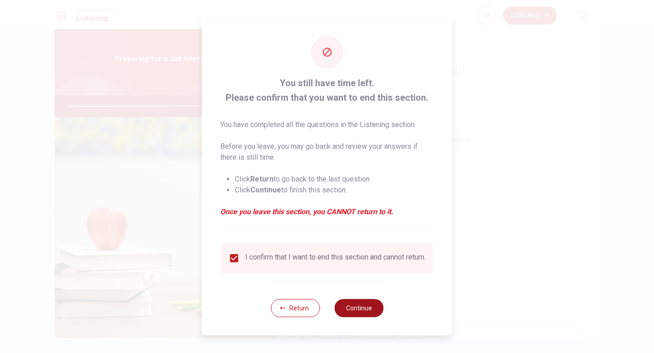
click at [364, 314] on button "Continue" at bounding box center [358, 308] width 49 height 18
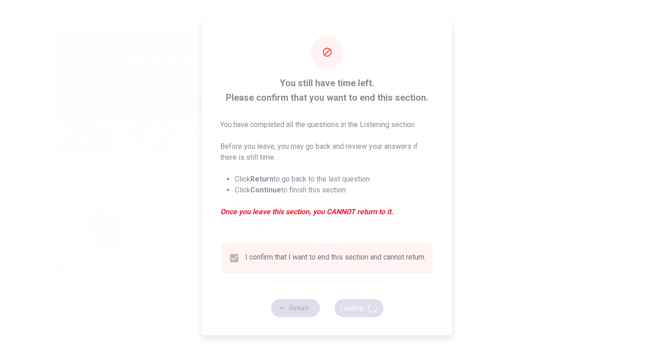
type input "63"
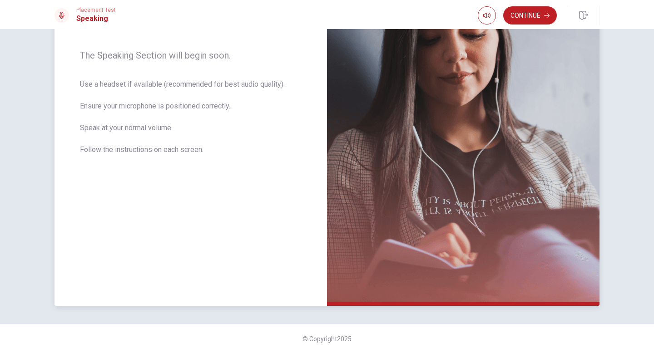
scroll to position [0, 0]
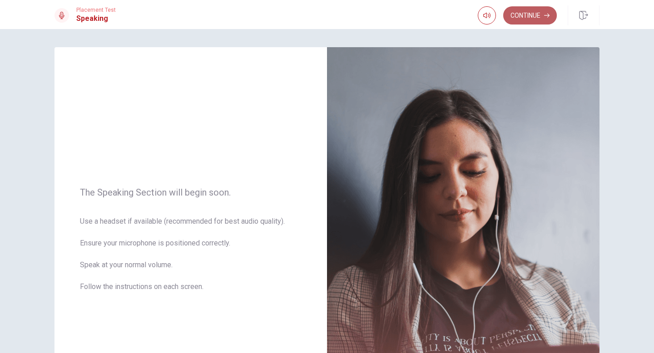
click at [528, 13] on button "Continue" at bounding box center [530, 15] width 54 height 18
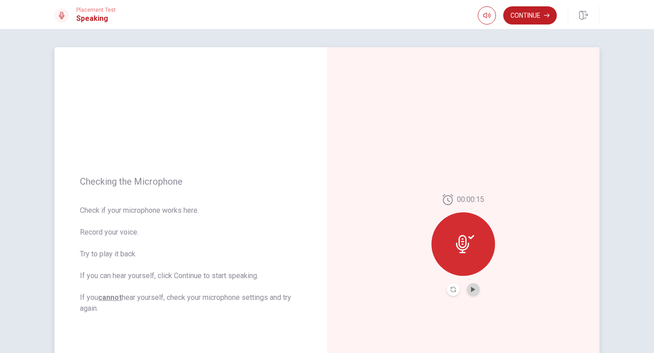
click at [473, 292] on button "Play Audio" at bounding box center [473, 289] width 13 height 13
click at [535, 9] on button "Continue" at bounding box center [530, 15] width 54 height 18
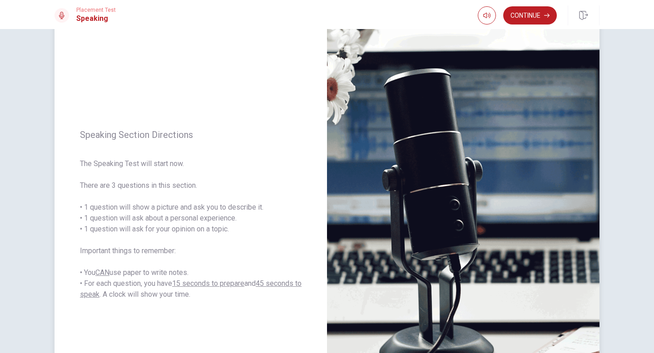
scroll to position [39, 0]
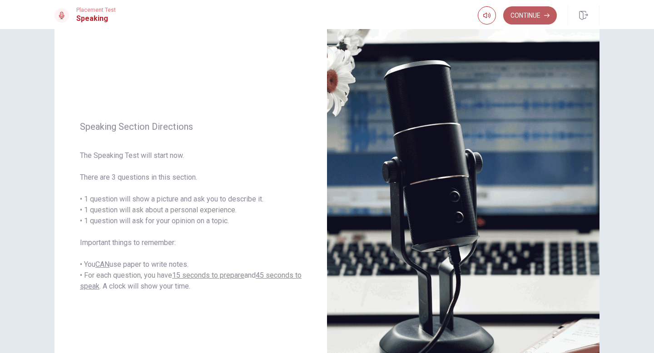
click at [538, 15] on button "Continue" at bounding box center [530, 15] width 54 height 18
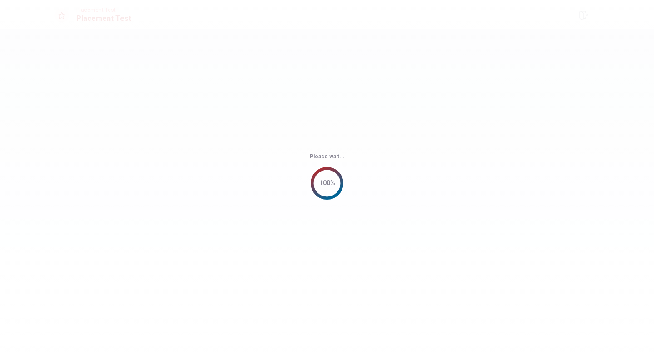
scroll to position [0, 0]
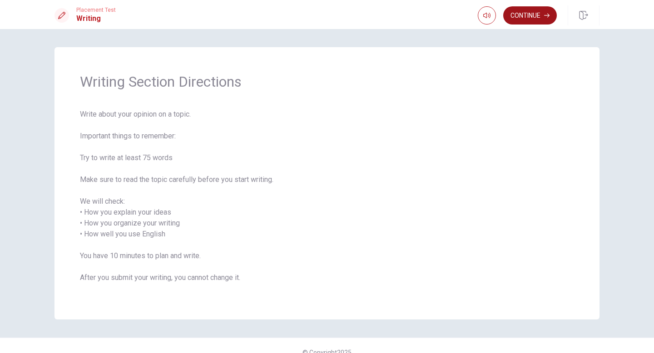
click at [535, 10] on button "Continue" at bounding box center [530, 15] width 54 height 18
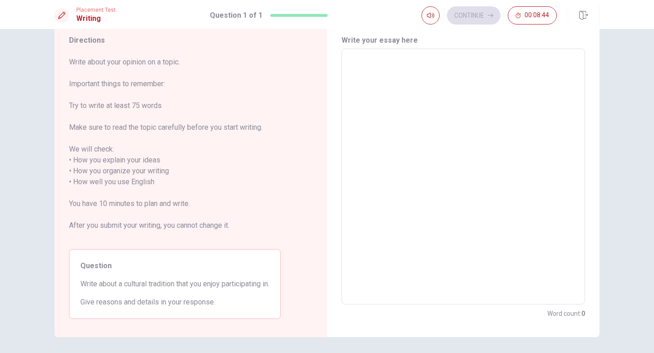
scroll to position [37, 0]
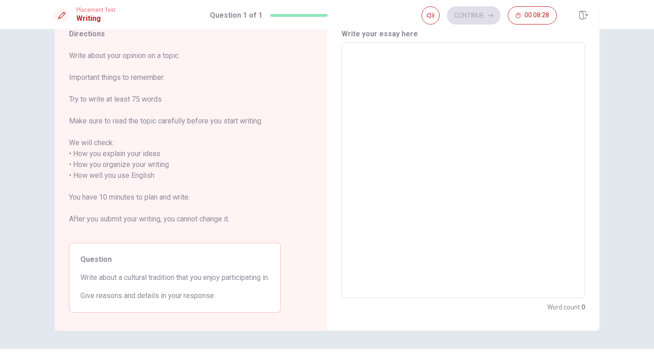
click at [359, 62] on textarea at bounding box center [463, 170] width 231 height 241
type textarea "t"
type textarea "x"
type textarea "t'h"
type textarea "x"
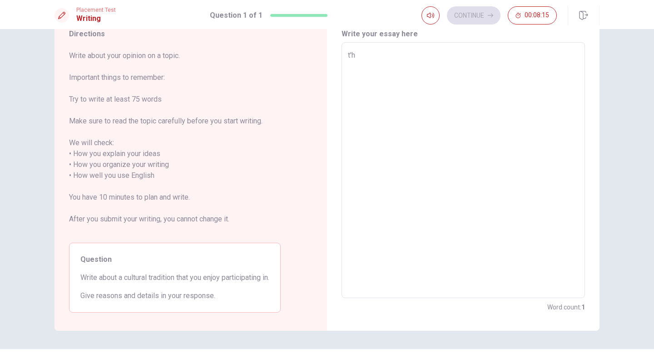
type textarea "the"
type textarea "x"
type textarea "t'h"
type textarea "x"
type textarea "t"
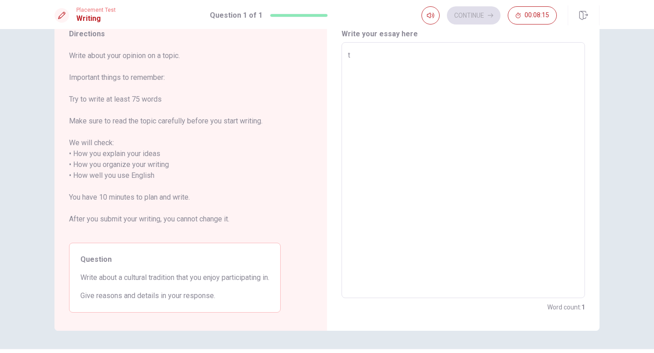
type textarea "x"
type textarea "t"
type textarea "x"
type textarea "the"
type textarea "x"
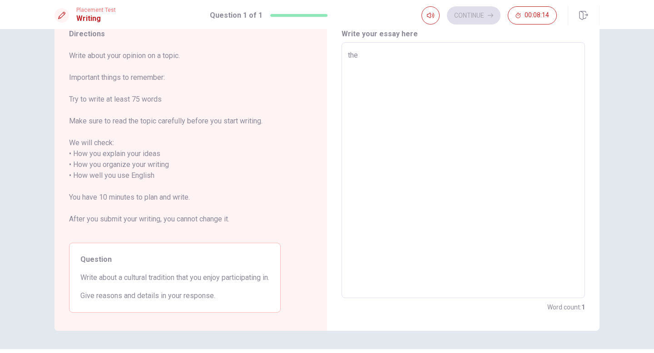
type textarea "the"
type textarea "x"
type textarea "the m"
type textarea "x"
type textarea "the mo"
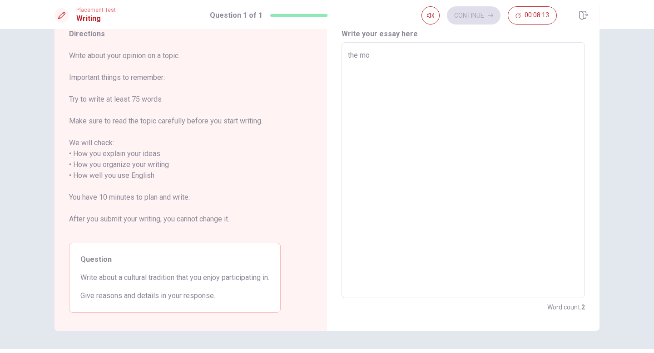
type textarea "x"
type textarea "the m"
type textarea "x"
type textarea "the"
type textarea "x"
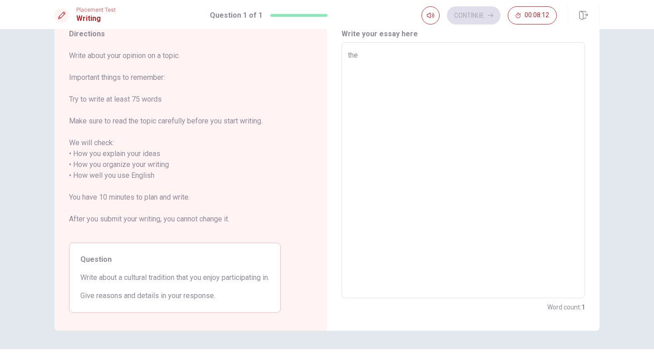
type textarea "the m"
type textarea "x"
type textarea "the mo"
type textarea "x"
type textarea "the mos"
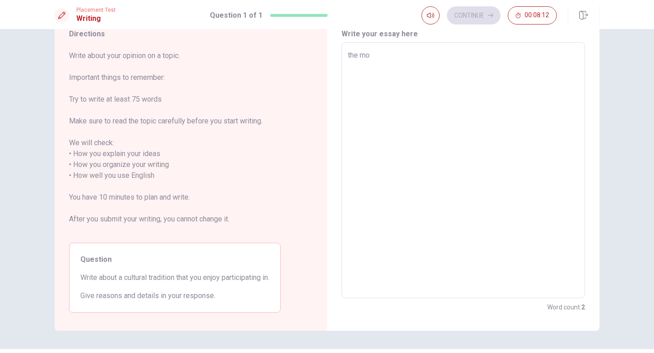
type textarea "x"
type textarea "the most"
type textarea "x"
type textarea "the most"
type textarea "x"
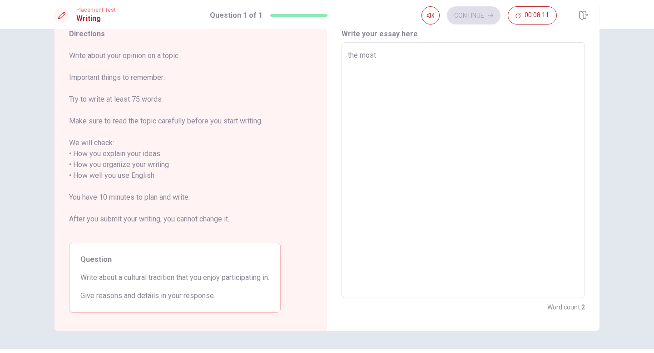
type textarea "the most f"
type textarea "x"
type textarea "the most fe"
type textarea "x"
type textarea "the most f"
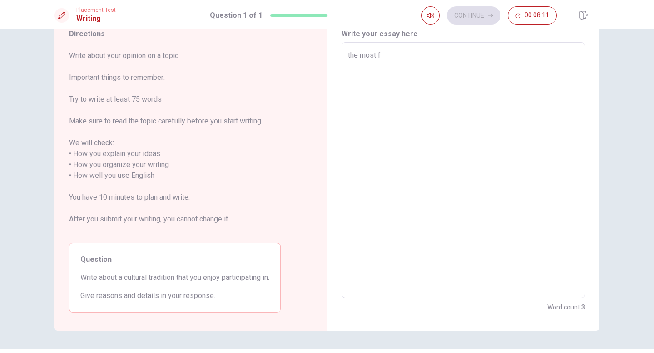
type textarea "x"
type textarea "the most fa"
type textarea "x"
type textarea "the most fam"
type textarea "x"
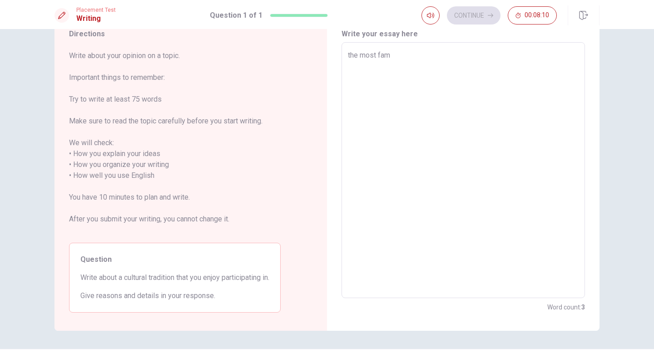
type textarea "the most famo"
type textarea "x"
type textarea "the most famou"
type textarea "x"
type textarea "the most famous"
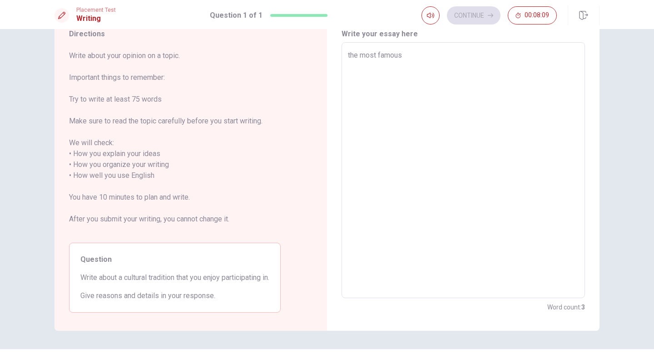
type textarea "x"
type textarea "the most famous"
type textarea "x"
type textarea "the most famous f"
type textarea "x"
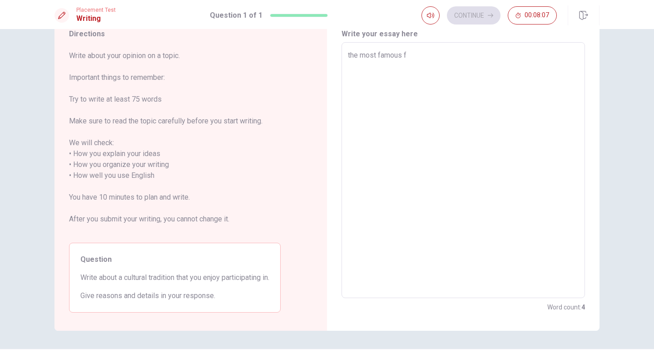
type textarea "the most famous [DEMOGRAPHIC_DATA]"
type textarea "x"
type textarea "the most famous f"
type textarea "x"
type textarea "the most famous"
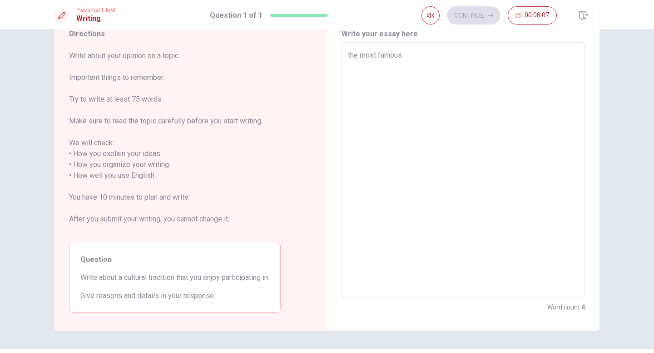
type textarea "x"
type textarea "the most famous c"
type textarea "x"
type textarea "the most famous cu"
type textarea "x"
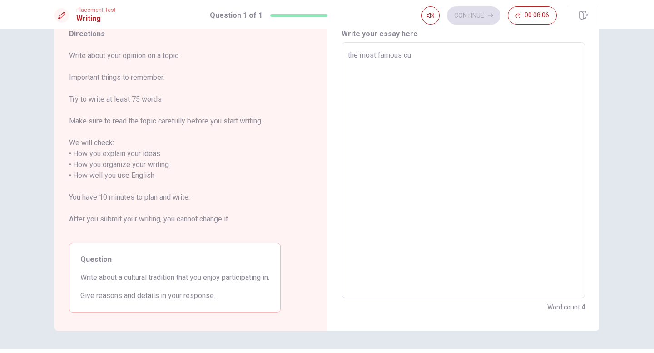
type textarea "the most famous cul"
type textarea "x"
type textarea "the most famous cult"
type textarea "x"
type textarea "the most famous cultr"
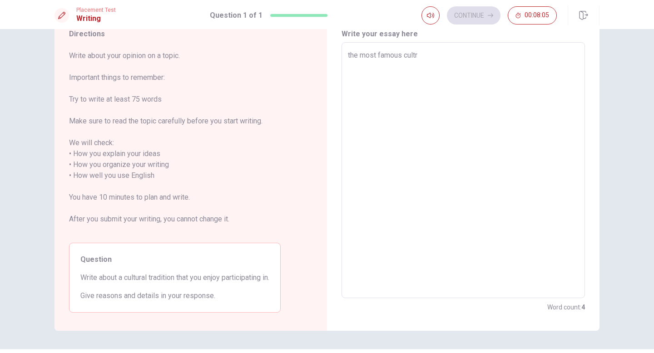
type textarea "x"
type textarea "the most famous cult"
type textarea "x"
type textarea "the most famous cul"
type textarea "x"
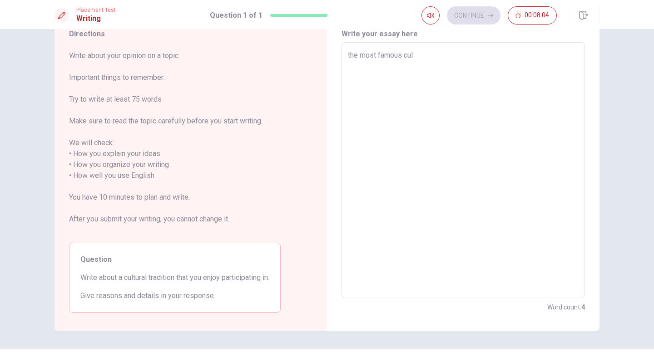
type textarea "the most famous cu"
type textarea "x"
type textarea "the most famous c"
type textarea "x"
type textarea "the most famous"
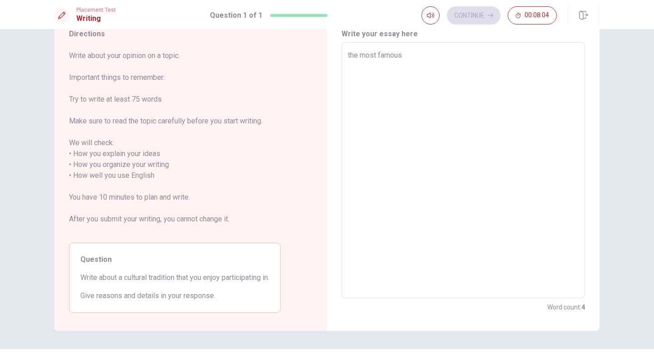
type textarea "x"
type textarea "the most famous c"
type textarea "x"
type textarea "the most famous cu"
type textarea "x"
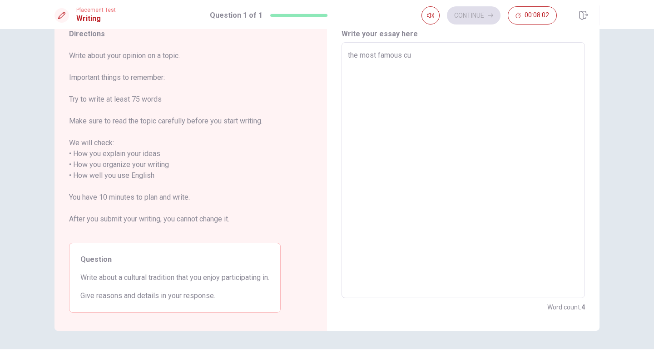
type textarea "the most famous cul"
type textarea "x"
type textarea "the most famous cult"
type textarea "x"
type textarea "the most famous cultr"
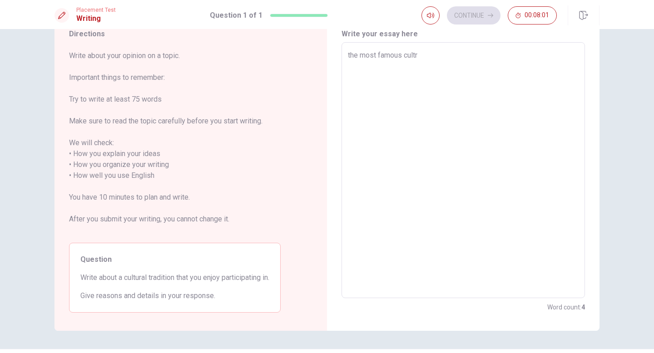
type textarea "x"
type textarea "the most famous cult"
type textarea "x"
type textarea "the most famous cultu"
type textarea "x"
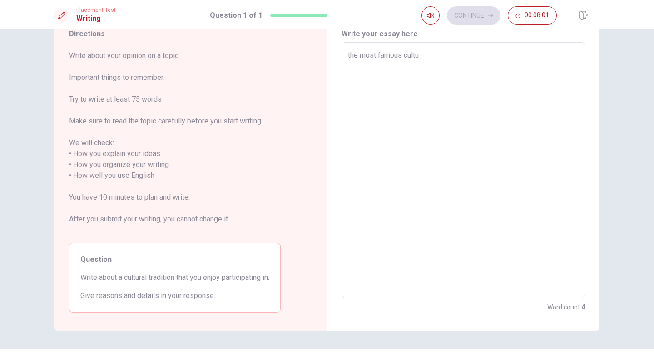
type textarea "the most famous cultur"
type textarea "x"
type textarea "the most famous cultura"
type textarea "x"
type textarea "the most famous cultural"
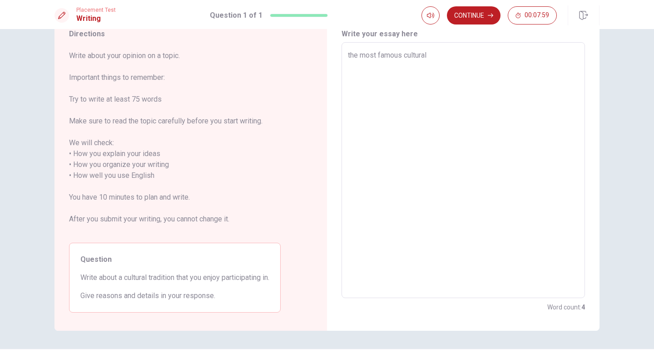
type textarea "x"
type textarea "the most famous cultural"
type textarea "x"
type textarea "the most famous cultural a"
type textarea "x"
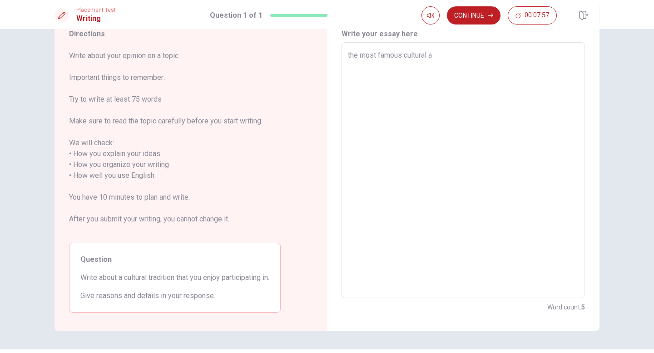
type textarea "the most famous cultural ac"
type textarea "x"
type textarea "the most famous cultural aci"
type textarea "x"
type textarea "the most famous cultural acit"
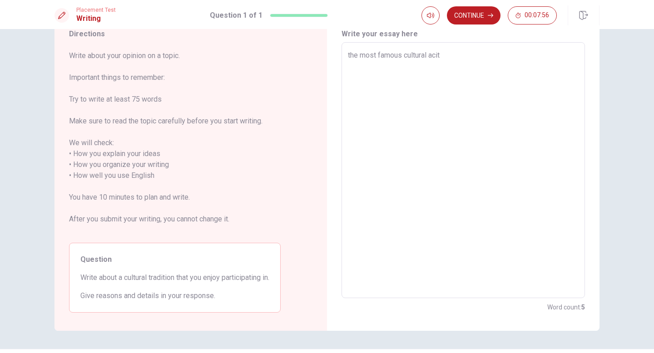
type textarea "x"
type textarea "the most famous cultural acitu"
type textarea "x"
type textarea "the most famous cultural acit"
type textarea "x"
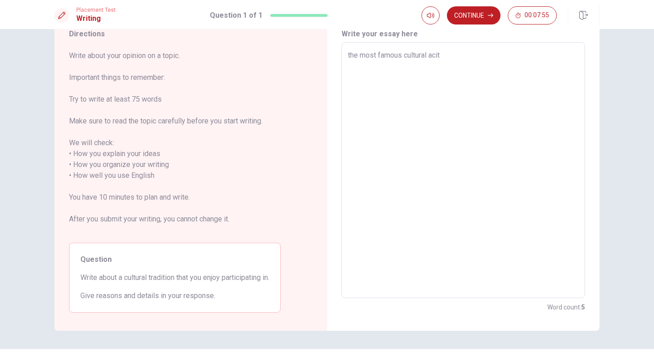
type textarea "the most famous cultural aciti"
type textarea "x"
type textarea "the most famous cultural acit"
type textarea "x"
type textarea "the most famous cultural aci"
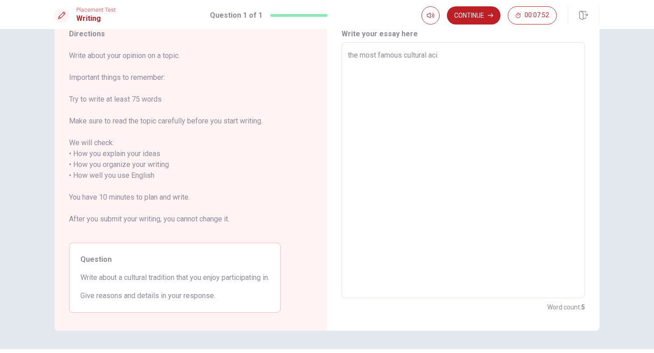
type textarea "x"
type textarea "the most famous cultural ac"
type textarea "x"
type textarea "the most famous cultural a"
type textarea "x"
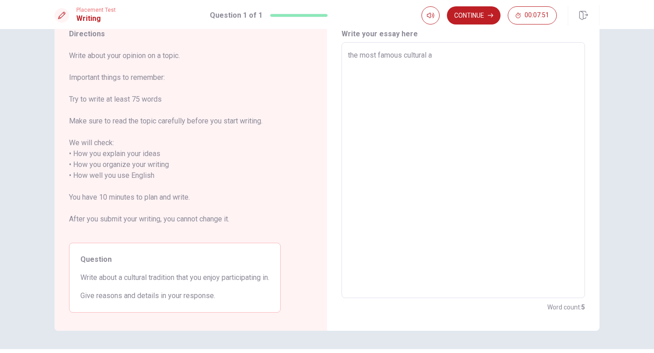
type textarea "the most famous cultural ac"
type textarea "x"
type textarea "the most famous cultural act"
type textarea "x"
type textarea "the most famous cultural acti"
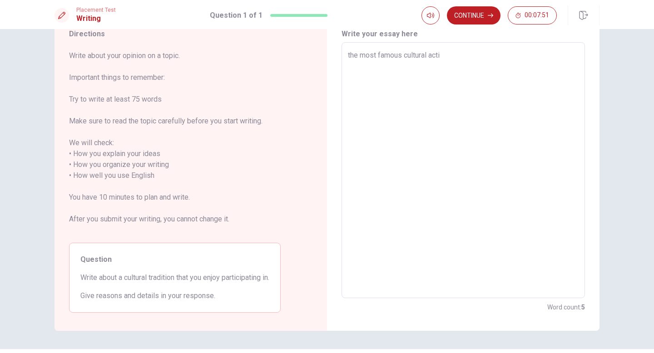
type textarea "x"
type textarea "the most famous cultural activ"
type textarea "x"
type textarea "the most famous cultural activi"
type textarea "x"
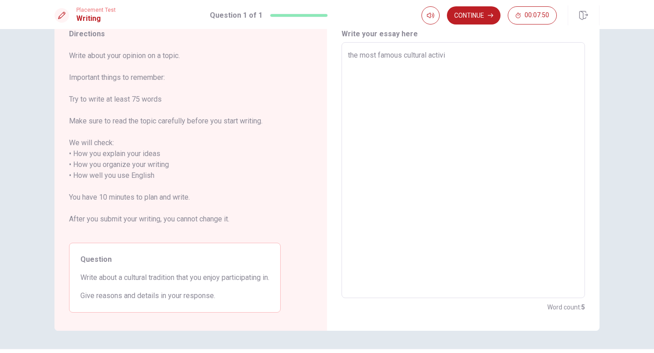
type textarea "the most famous cultural activit"
type textarea "x"
type textarea "the most famous cultural activity"
type textarea "x"
type textarea "the most famous cultural activity"
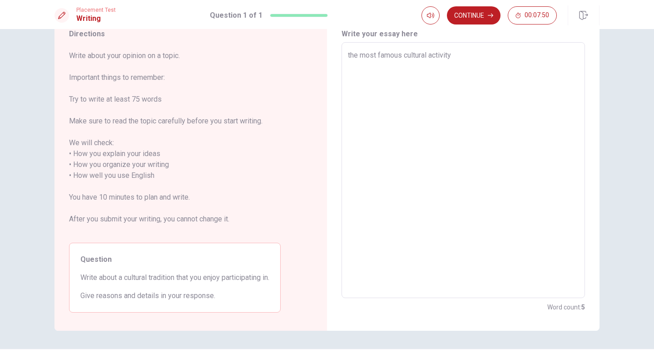
type textarea "x"
type textarea "the most famous cultural activity a"
type textarea "x"
type textarea "the most famous cultural activity an"
type textarea "x"
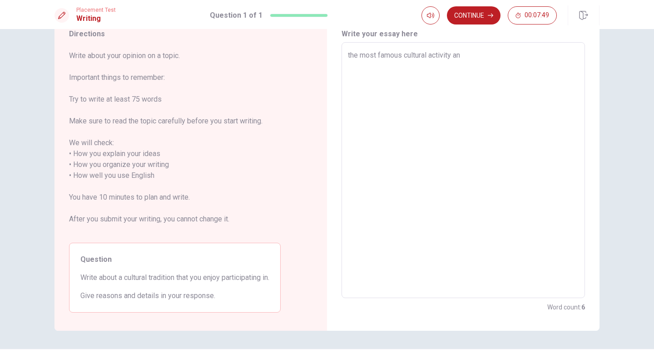
type textarea "the most famous cultural activity and"
type textarea "x"
type textarea "the most famous cultural activity and"
type textarea "x"
type textarea "the most famous cultural activity and"
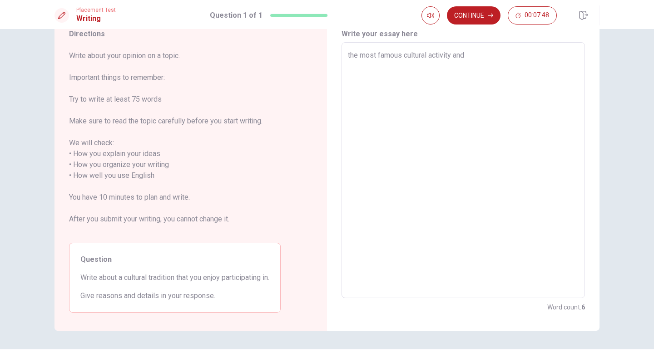
type textarea "x"
type textarea "the most famous cultural activity an"
type textarea "x"
type textarea "the most famous cultural activity a"
type textarea "x"
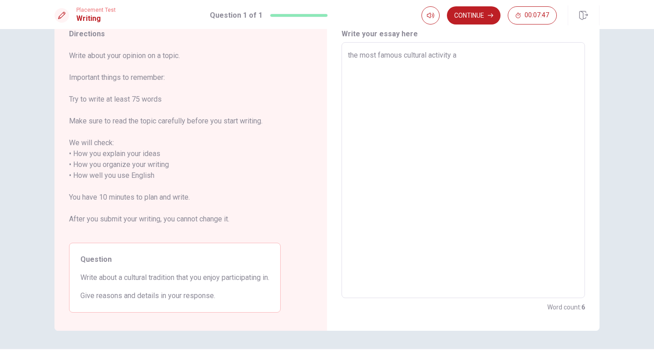
type textarea "the most famous cultural activity"
type textarea "x"
type textarea "the most famous cultural activity w"
type textarea "x"
type textarea "the most famous cultural activity wh"
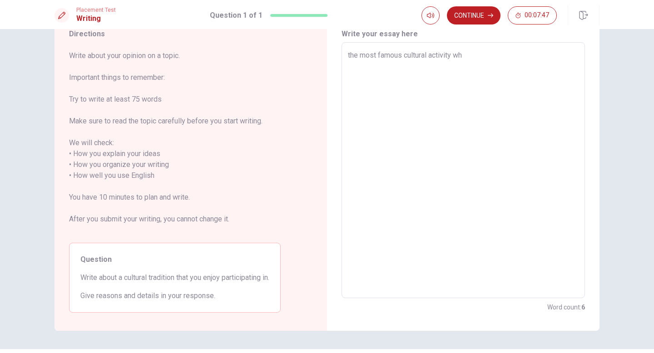
type textarea "x"
type textarea "the most famous cultural activity who"
type textarea "x"
type textarea "the most famous cultural activity whou"
type textarea "x"
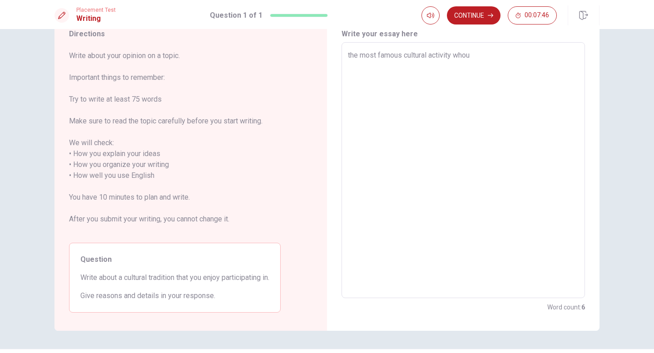
type textarea "the most famous cultural activity who"
type textarea "x"
type textarea "the most famous cultural activity wh"
type textarea "x"
type textarea "the most famous cultural activity whi"
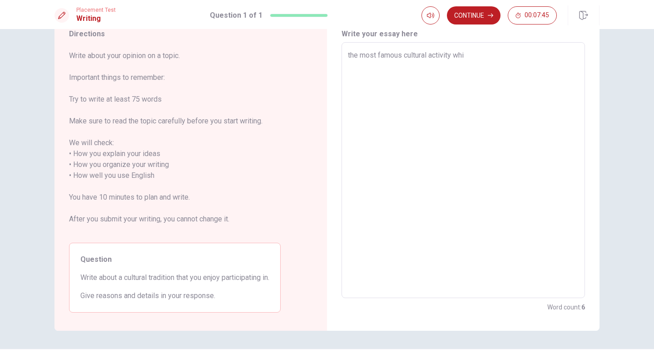
type textarea "x"
type textarea "the most famous cultural activity whic"
type textarea "x"
type textarea "the most famous cultural activity whic"
type textarea "x"
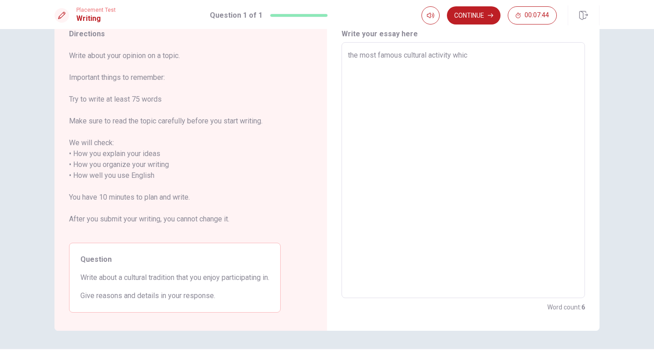
type textarea "the most famous cultural activity whic"
type textarea "x"
type textarea "the most famous cultural activity which"
type textarea "x"
type textarea "the most famous cultural activity which"
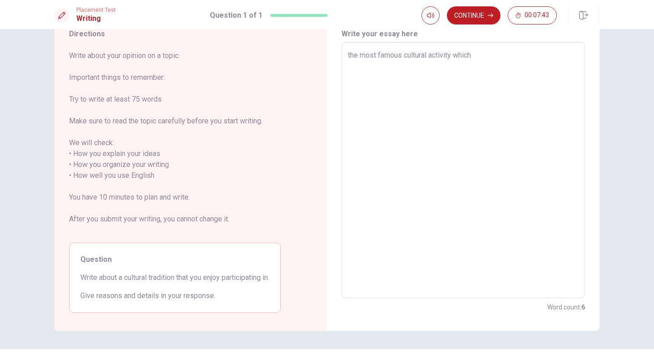
type textarea "x"
type textarea "the most famous cultural activity which i"
type textarea "x"
type textarea "the most famous cultural activity which is"
type textarea "x"
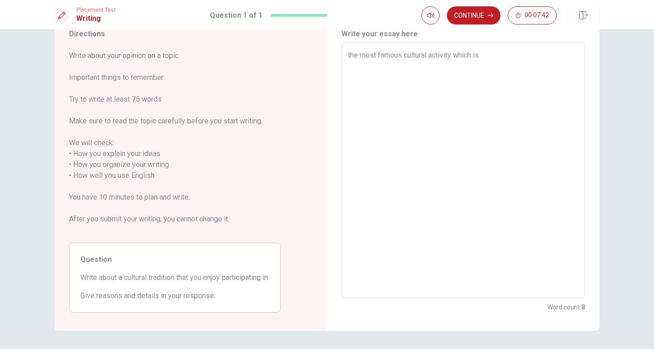
type textarea "the most famous cultural activity which is a"
type textarea "x"
type textarea "the most famous cultural activity which is al"
type textarea "x"
type textarea "the most famous cultural activity which is all"
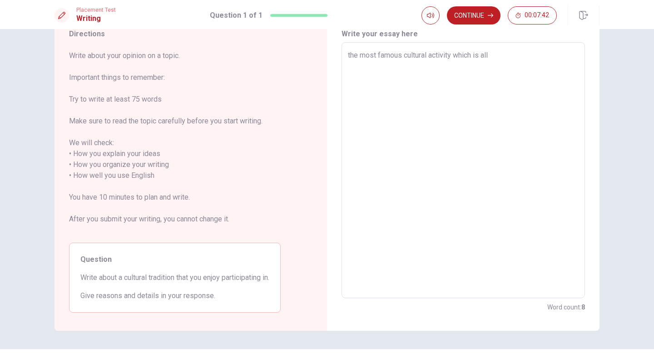
type textarea "x"
type textarea "the most famous cultural activity which is alls"
type textarea "x"
type textarea "the most famous cultural activity which is all"
type textarea "x"
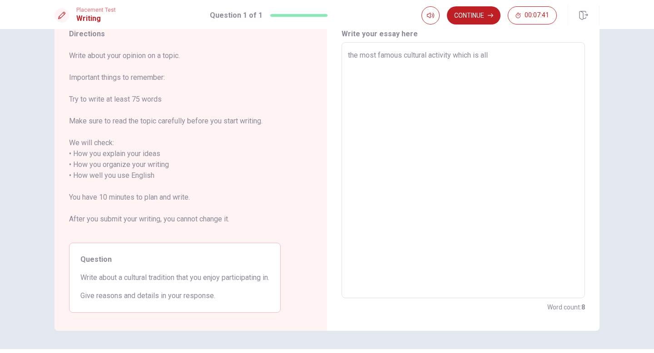
type textarea "the most famous cultural activity which is al"
type textarea "x"
type textarea "the most famous cultural activity which is als"
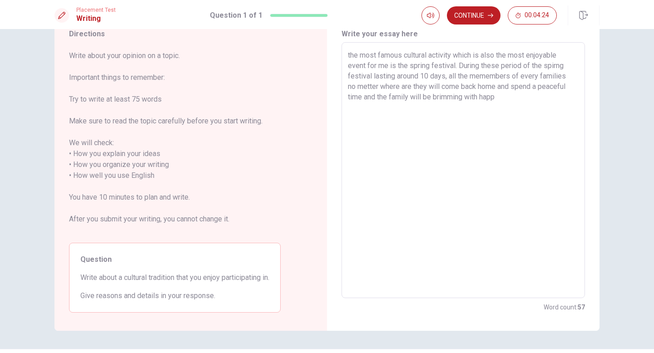
drag, startPoint x: 512, startPoint y: 85, endPoint x: 376, endPoint y: 99, distance: 135.9
click at [376, 99] on textarea "the most famous cultural activity which is also the most enjoyable event for me…" at bounding box center [463, 170] width 231 height 241
click at [416, 97] on textarea "the most famous cultural activity which is also the most enjoyable event for me…" at bounding box center [463, 170] width 231 height 241
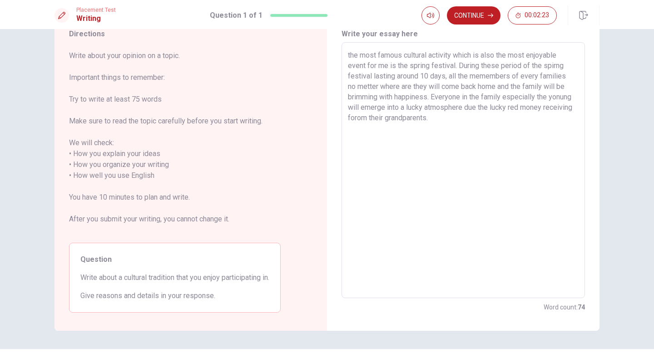
click at [360, 117] on textarea "the most famous cultural activity which is also the most enjoyable event for me…" at bounding box center [463, 170] width 231 height 241
click at [451, 122] on textarea "the most famous cultural activity which is also the most enjoyable event for me…" at bounding box center [463, 170] width 231 height 241
click at [350, 54] on textarea "the most famous cultural activity which is also the most enjoyable event for me…" at bounding box center [463, 170] width 231 height 241
click at [498, 64] on textarea "The most famous cultural activity which is also the most enjoyable event for me…" at bounding box center [463, 170] width 231 height 241
click at [553, 66] on textarea "The most famous cultural activity which is also the most enjoyable event for me…" at bounding box center [463, 170] width 231 height 241
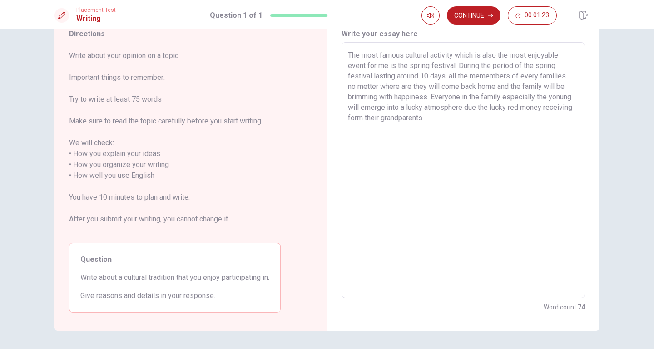
click at [478, 107] on textarea "The most famous cultural activity which is also the most enjoyable event for me…" at bounding box center [463, 170] width 231 height 241
click at [466, 118] on textarea "The most famous cultural activity which is also the most enjoyable event for me…" at bounding box center [463, 170] width 231 height 241
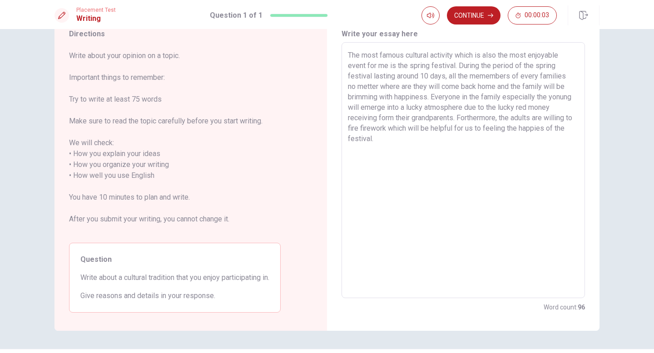
drag, startPoint x: 378, startPoint y: 140, endPoint x: 329, endPoint y: 52, distance: 100.6
click at [329, 52] on div "Write your essay here The most famous cultural activity which is also the most …" at bounding box center [463, 170] width 272 height 320
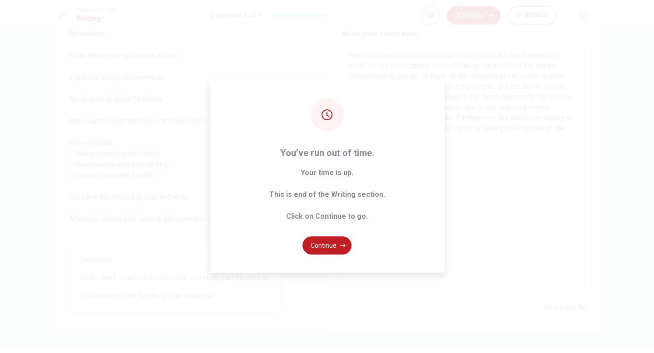
click at [483, 179] on div "You’ve run out of time. Your time is up. This is end of the Writing section. Cl…" at bounding box center [327, 176] width 654 height 353
click at [330, 252] on button "Continue" at bounding box center [326, 246] width 49 height 18
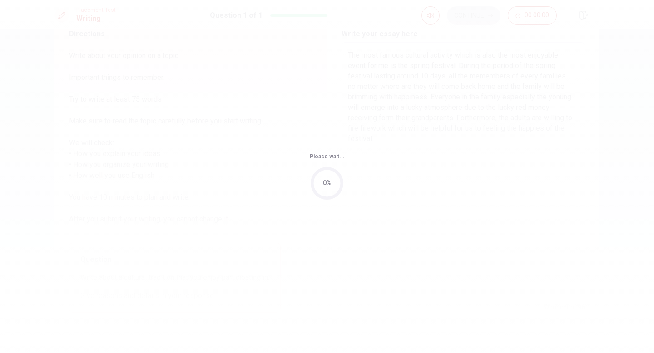
scroll to position [0, 0]
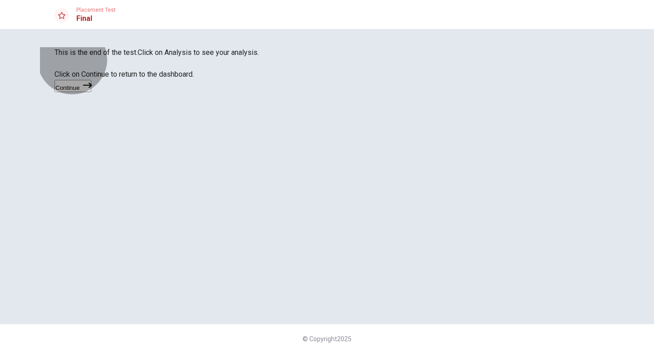
click at [91, 92] on button "Continue" at bounding box center [72, 86] width 37 height 12
